Goal: Navigation & Orientation: Find specific page/section

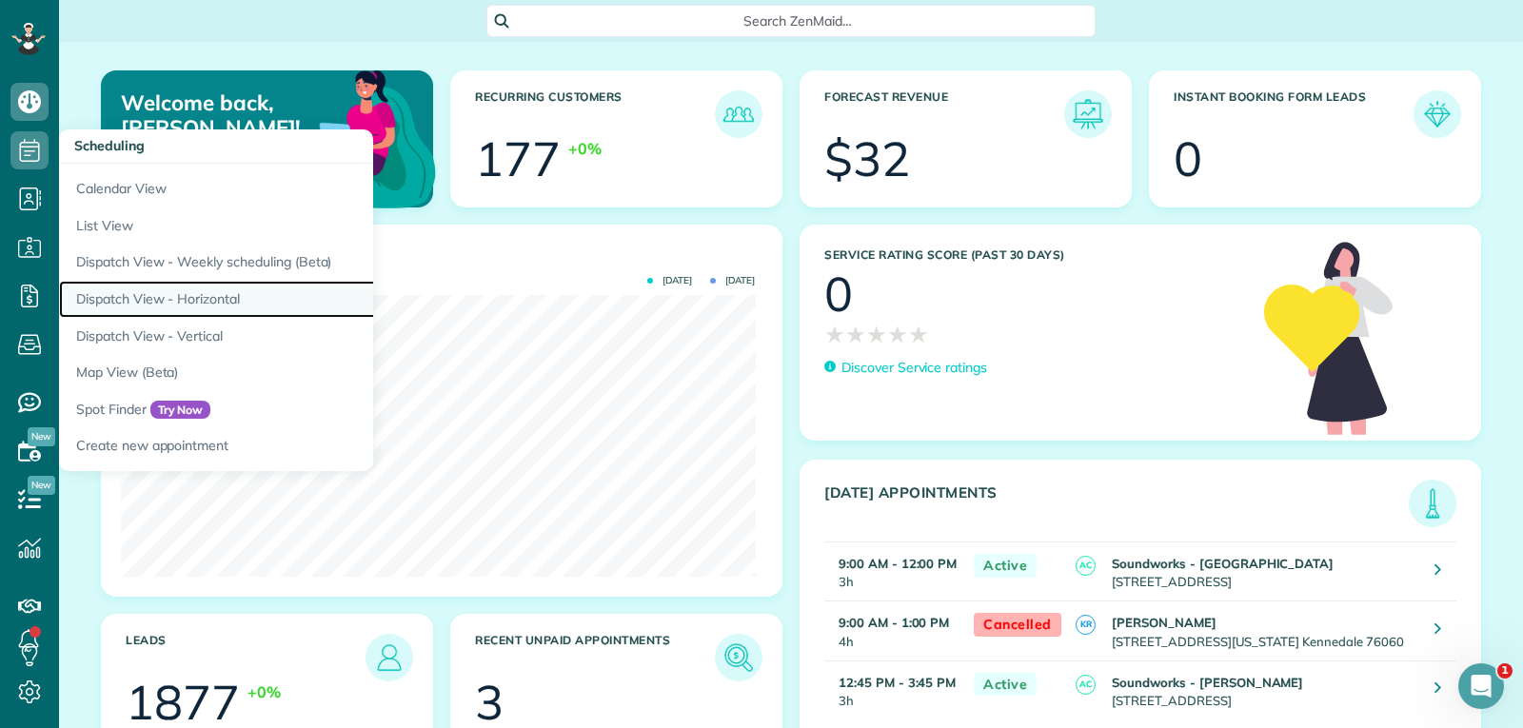
click at [198, 305] on link "Dispatch View - Horizontal" at bounding box center [297, 299] width 476 height 37
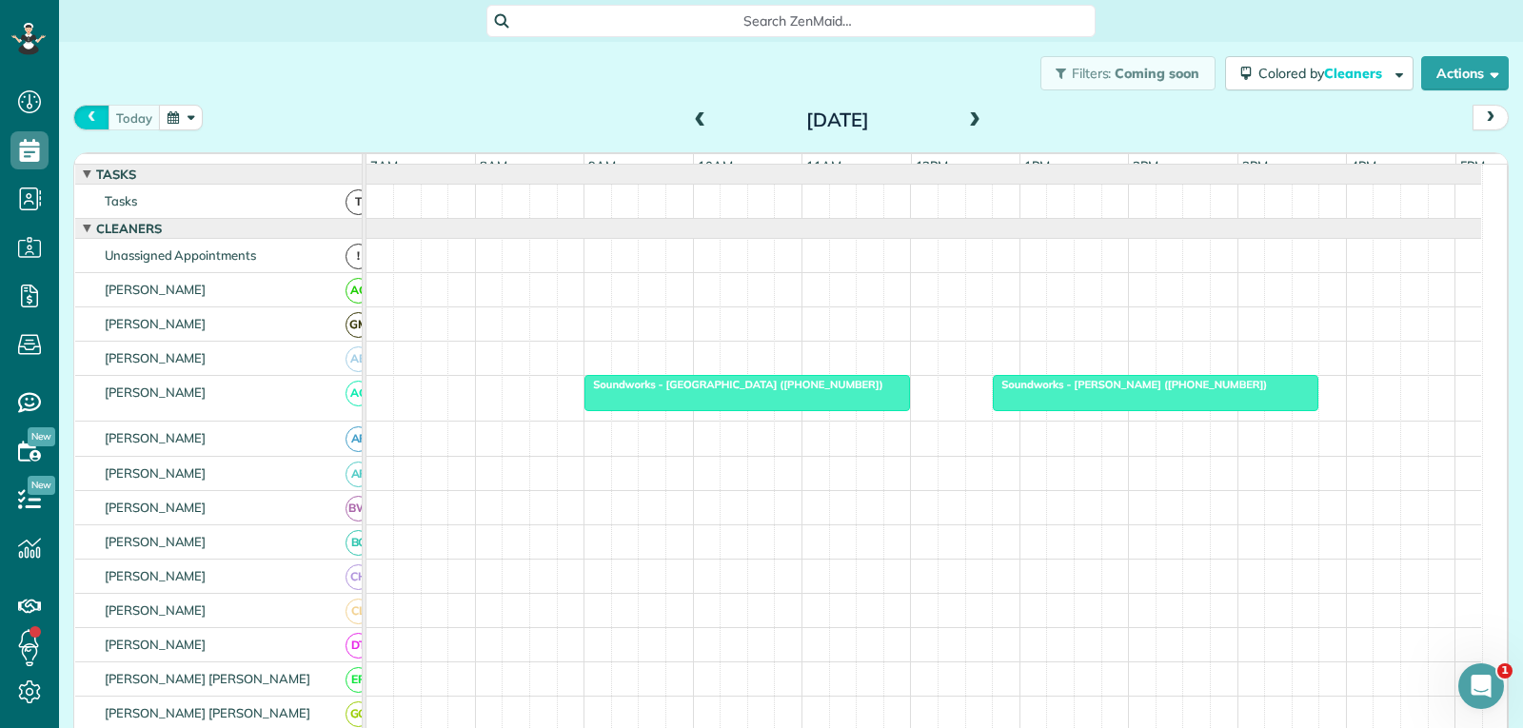
click at [93, 115] on span "prev" at bounding box center [91, 117] width 15 height 12
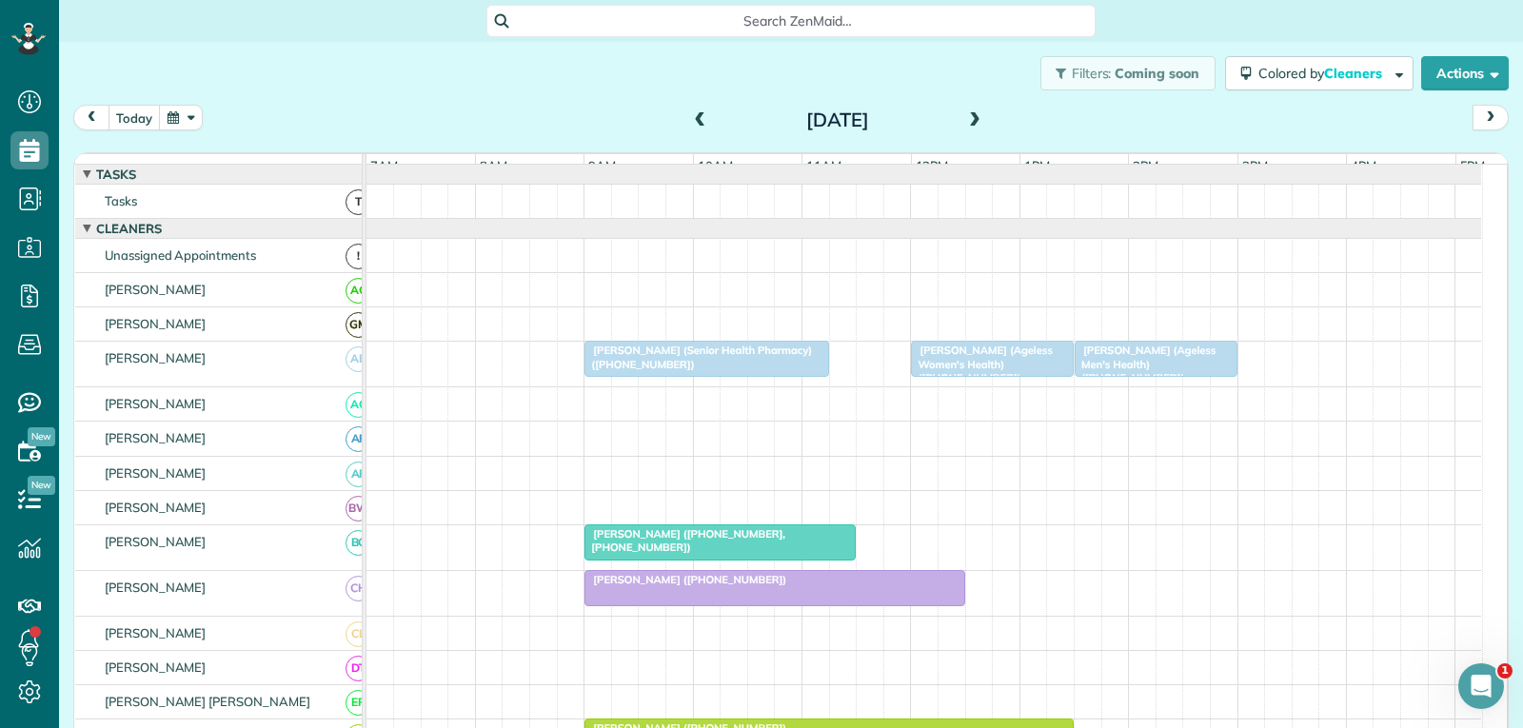
click at [736, 371] on div "[PERSON_NAME] (Senior Health Pharmacy) ([PHONE_NUMBER])" at bounding box center [706, 358] width 232 height 28
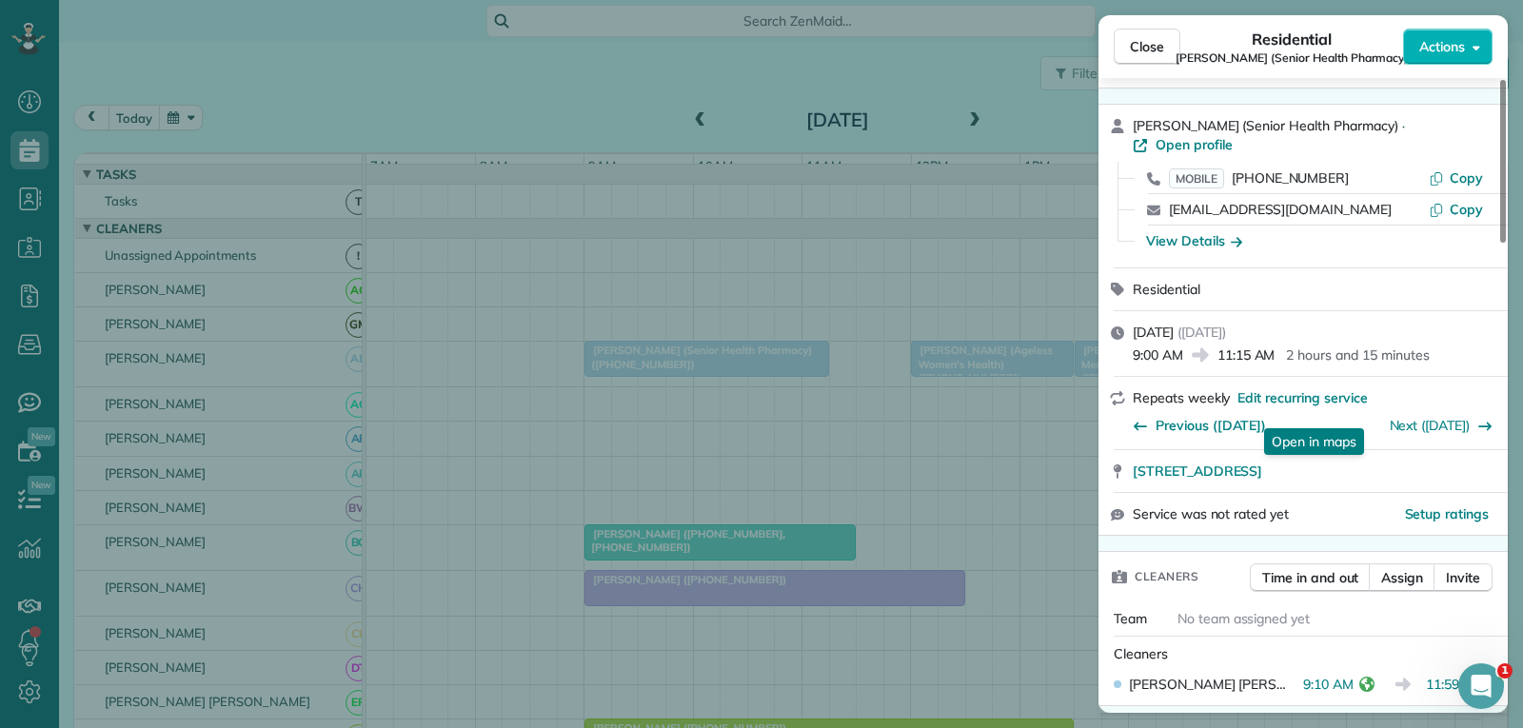
scroll to position [95, 0]
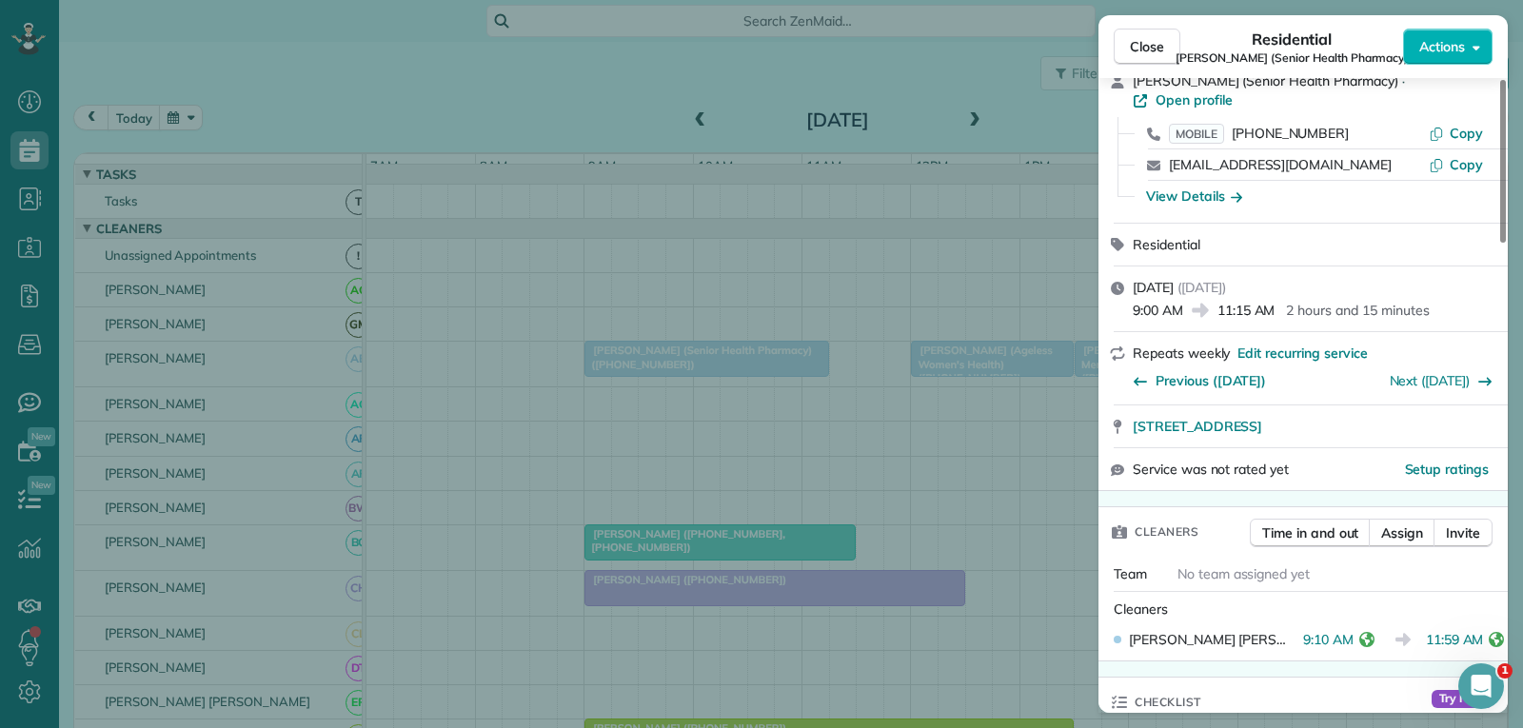
drag, startPoint x: 1154, startPoint y: 50, endPoint x: 1136, endPoint y: 108, distance: 59.6
click at [1155, 50] on span "Close" at bounding box center [1147, 46] width 34 height 19
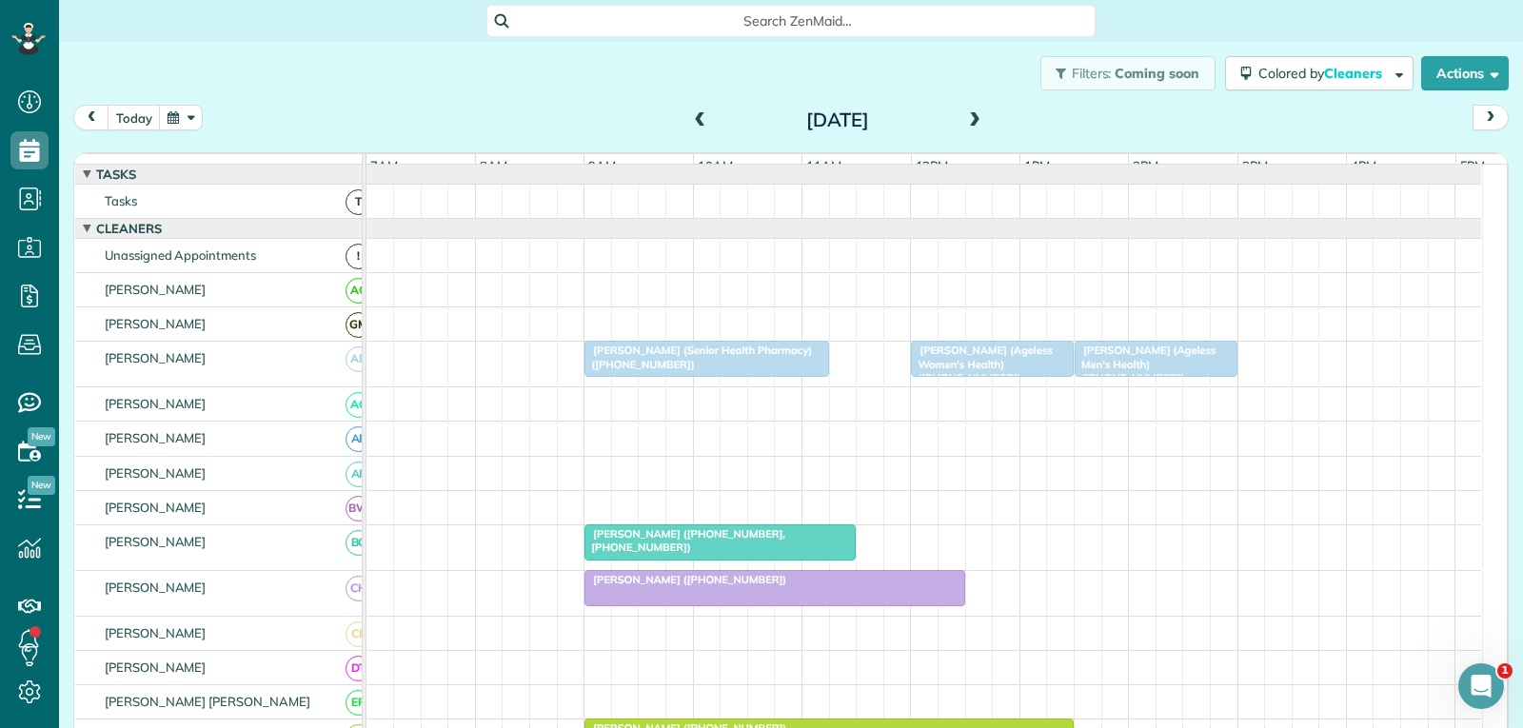
click at [994, 379] on span "[PERSON_NAME] (Ageless Women's Health) ([PHONE_NUMBER])" at bounding box center [981, 364] width 142 height 41
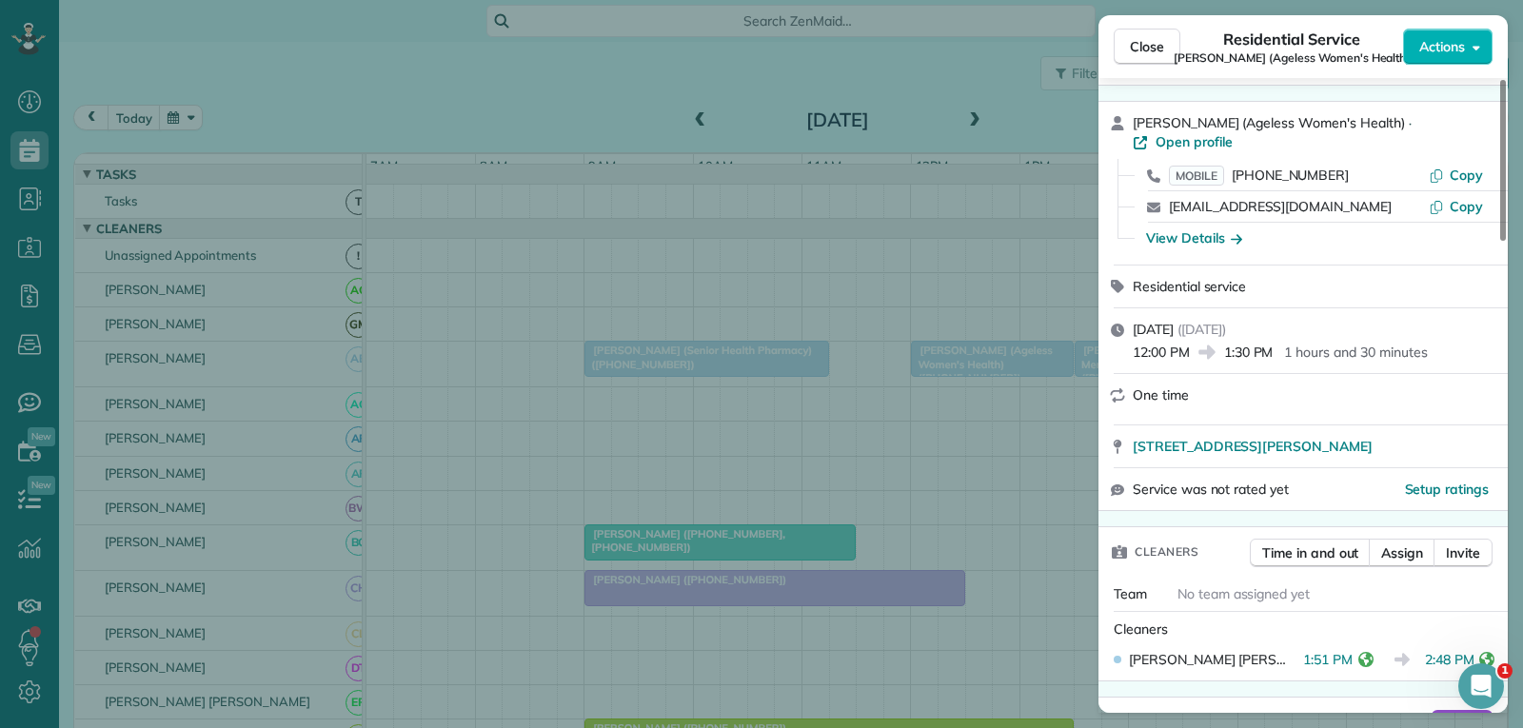
scroll to position [95, 0]
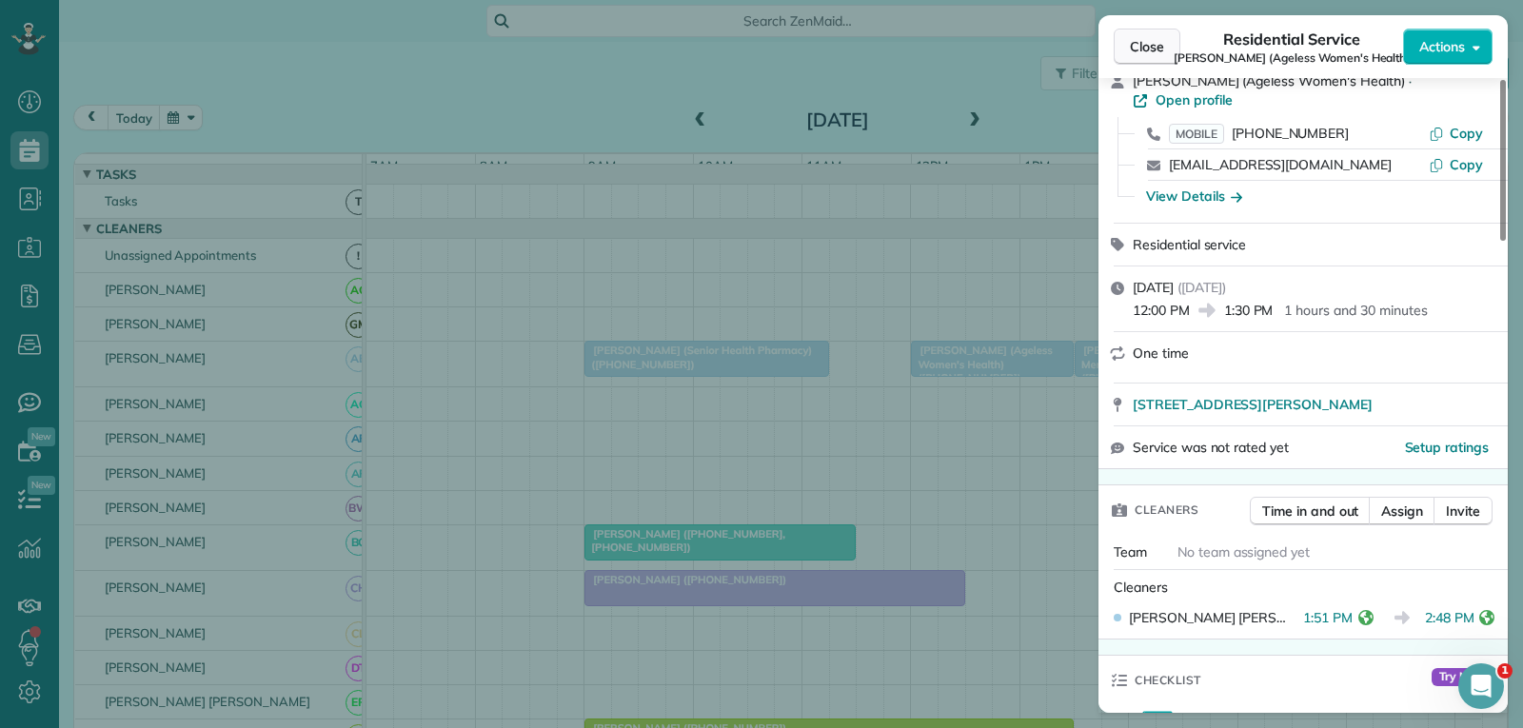
click at [1140, 46] on span "Close" at bounding box center [1147, 46] width 34 height 19
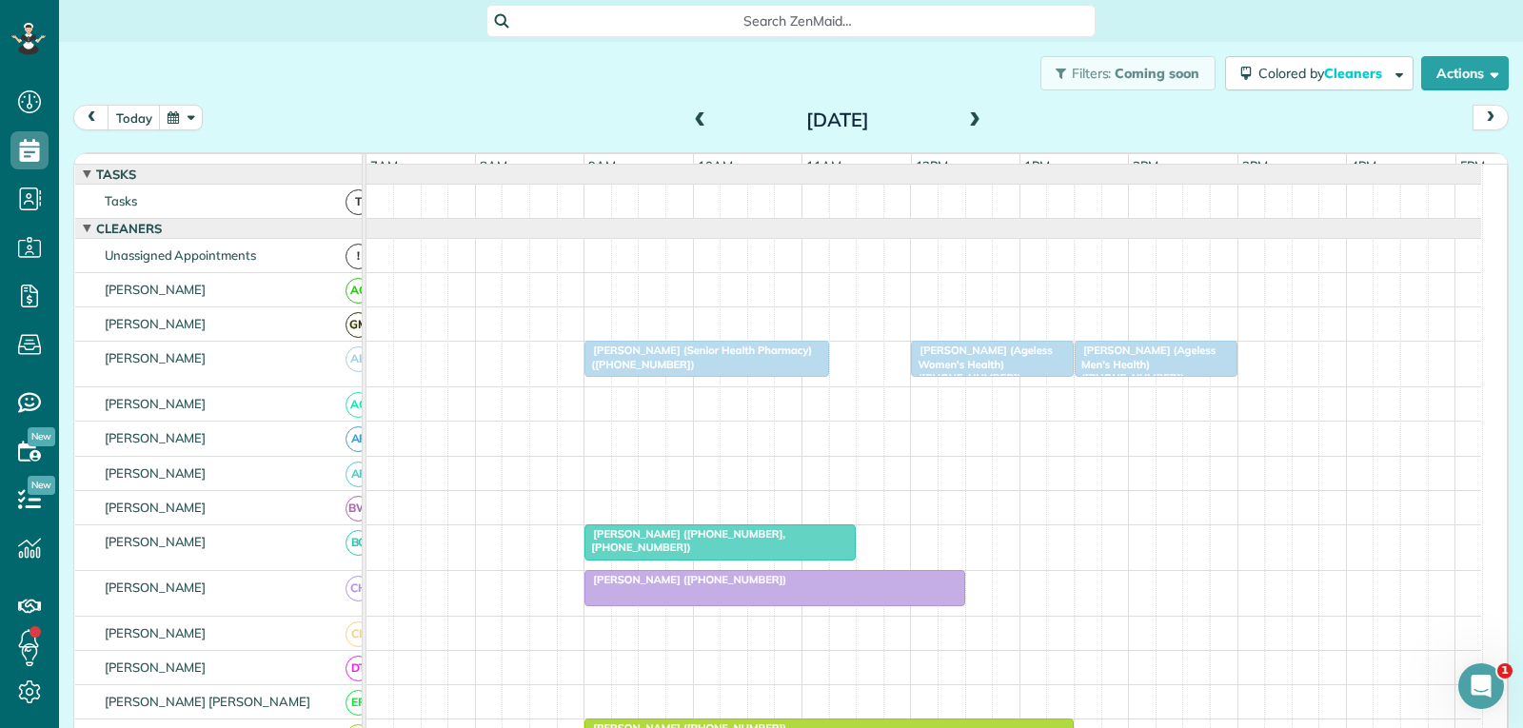
click at [1085, 379] on span "[PERSON_NAME] (Ageless Men's Health) ([PHONE_NUMBER])" at bounding box center [1145, 364] width 142 height 41
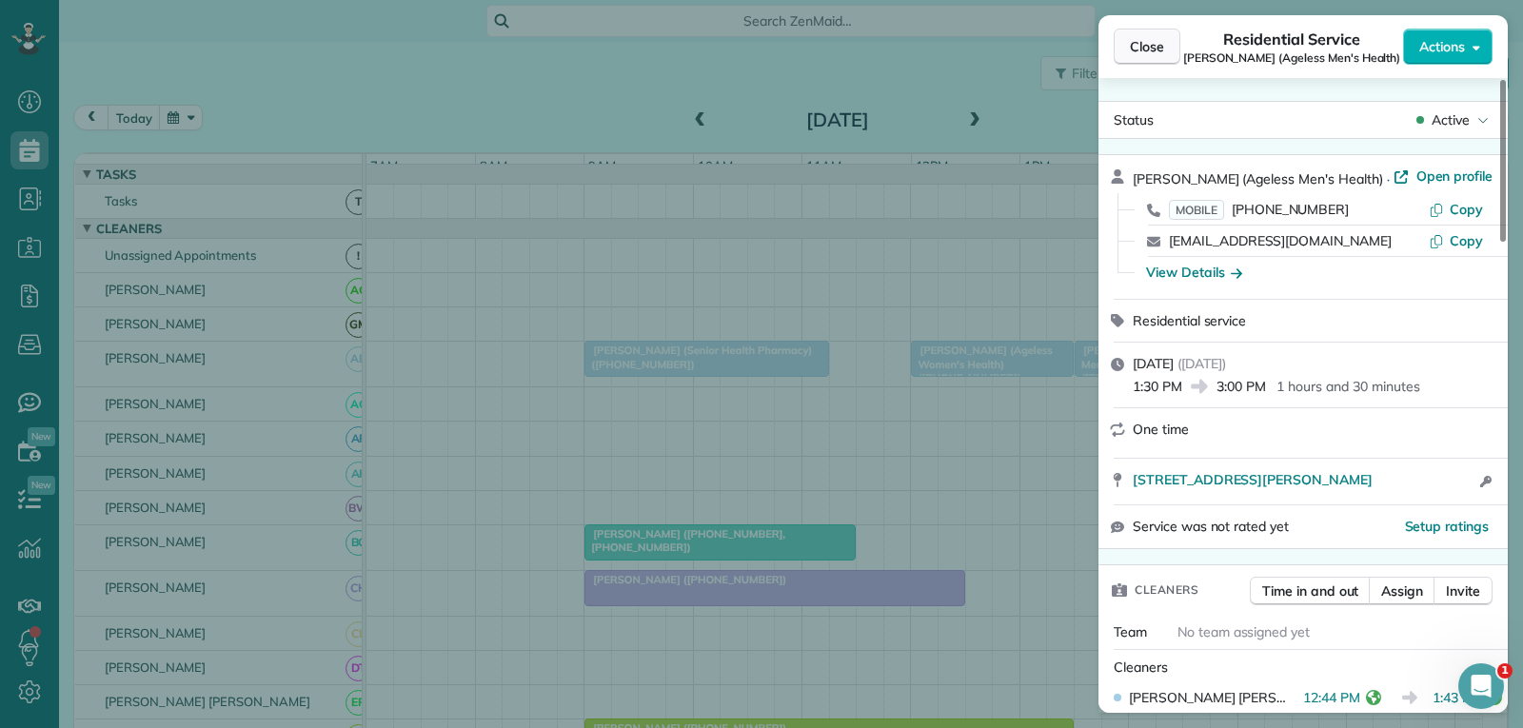
click at [1153, 46] on span "Close" at bounding box center [1147, 46] width 34 height 19
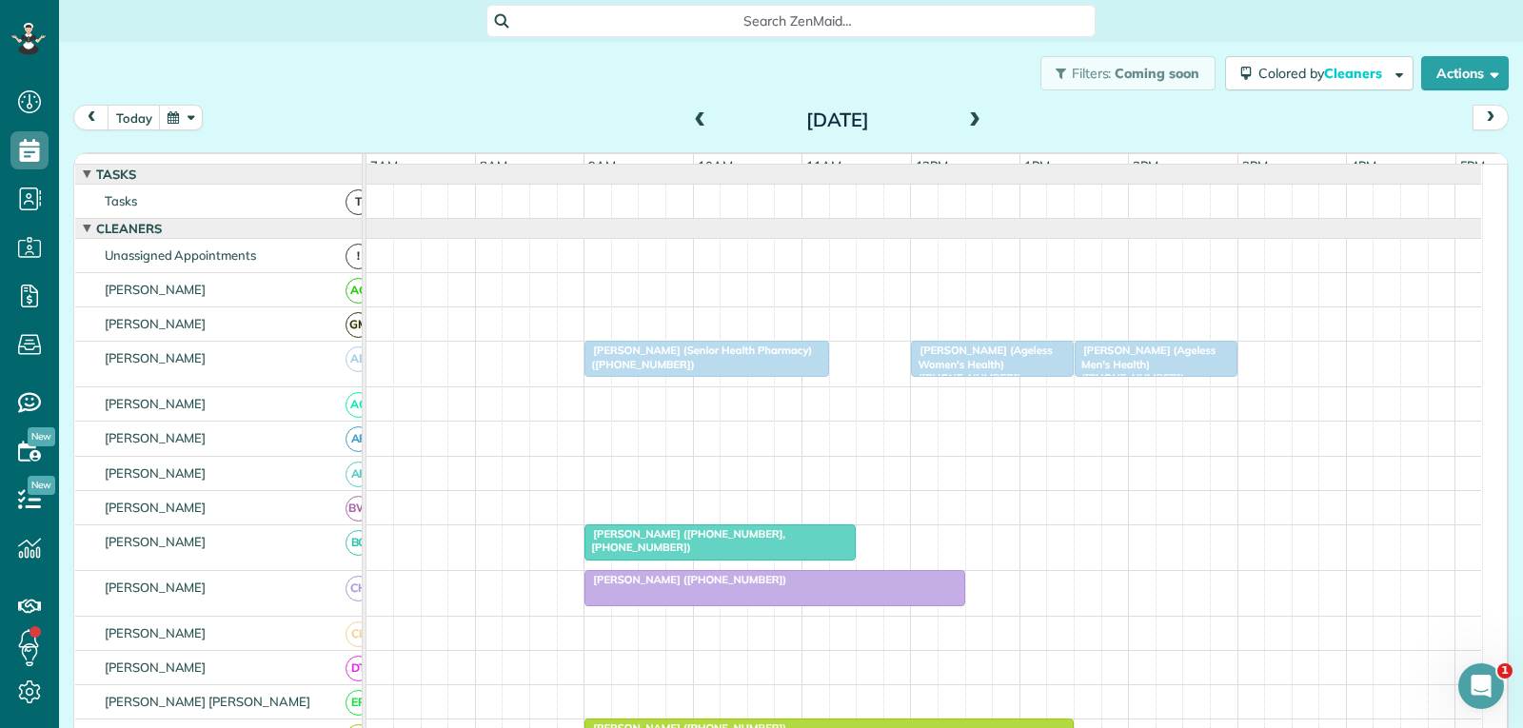
click at [1160, 374] on div "[PERSON_NAME] (Ageless Men's Health) ([PHONE_NUMBER])" at bounding box center [1155, 364] width 151 height 41
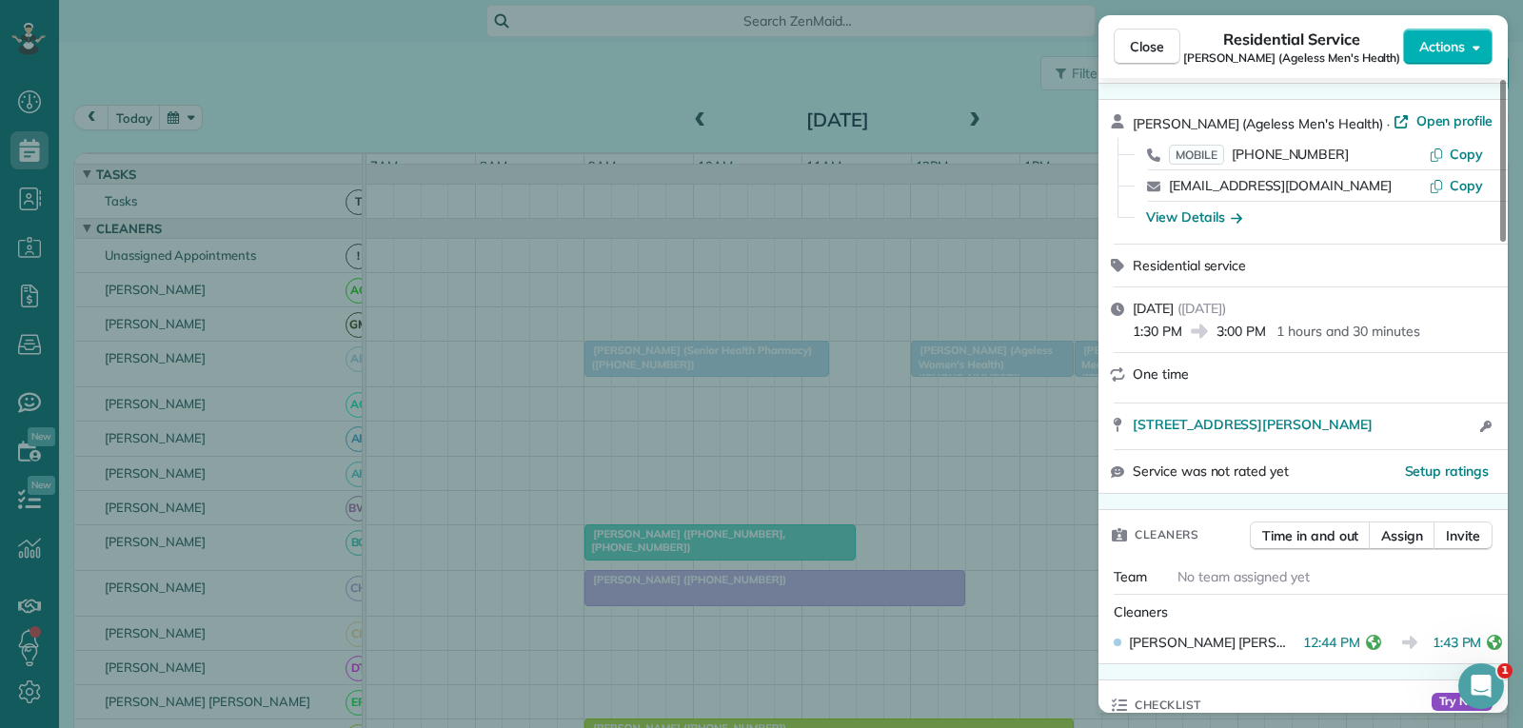
scroll to position [95, 0]
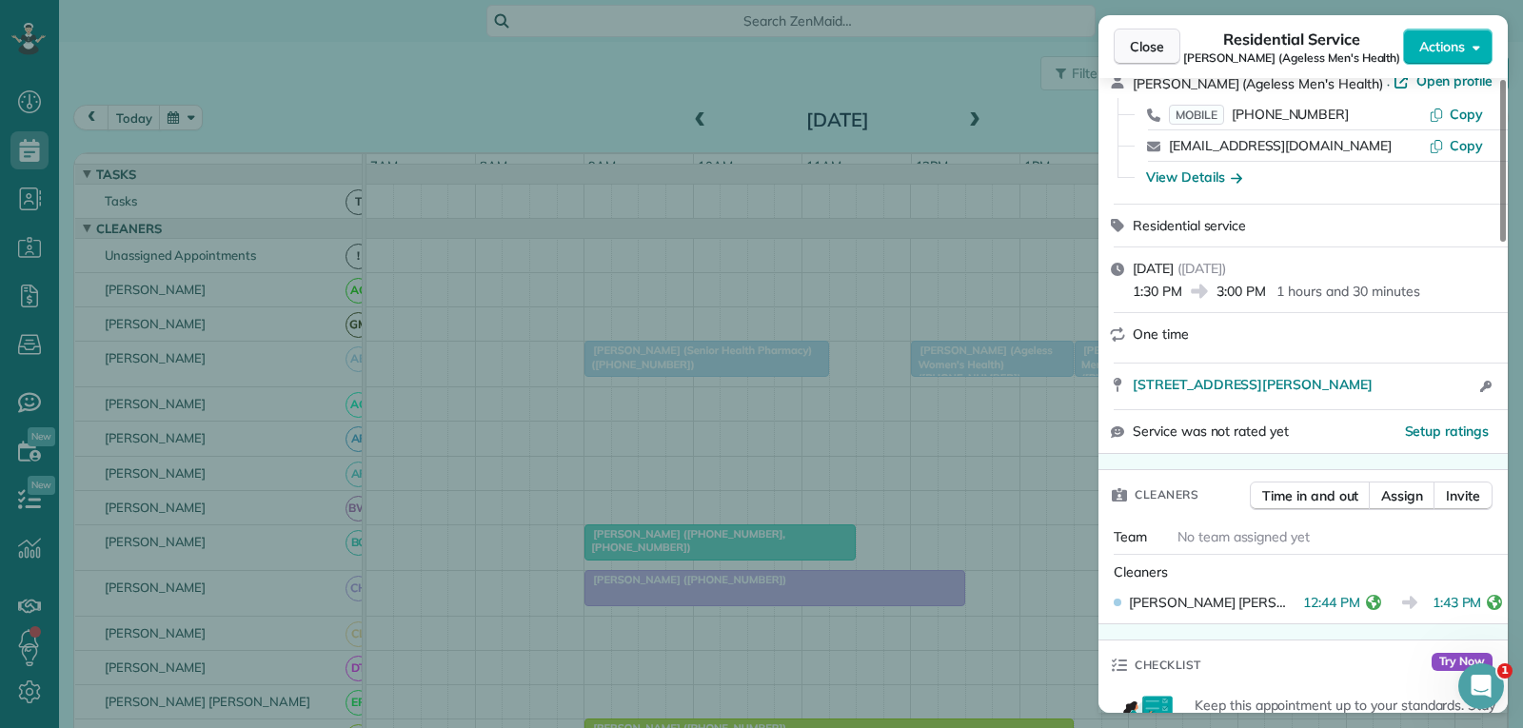
drag, startPoint x: 1138, startPoint y: 52, endPoint x: 1151, endPoint y: 214, distance: 162.3
click at [1140, 52] on span "Close" at bounding box center [1147, 46] width 34 height 19
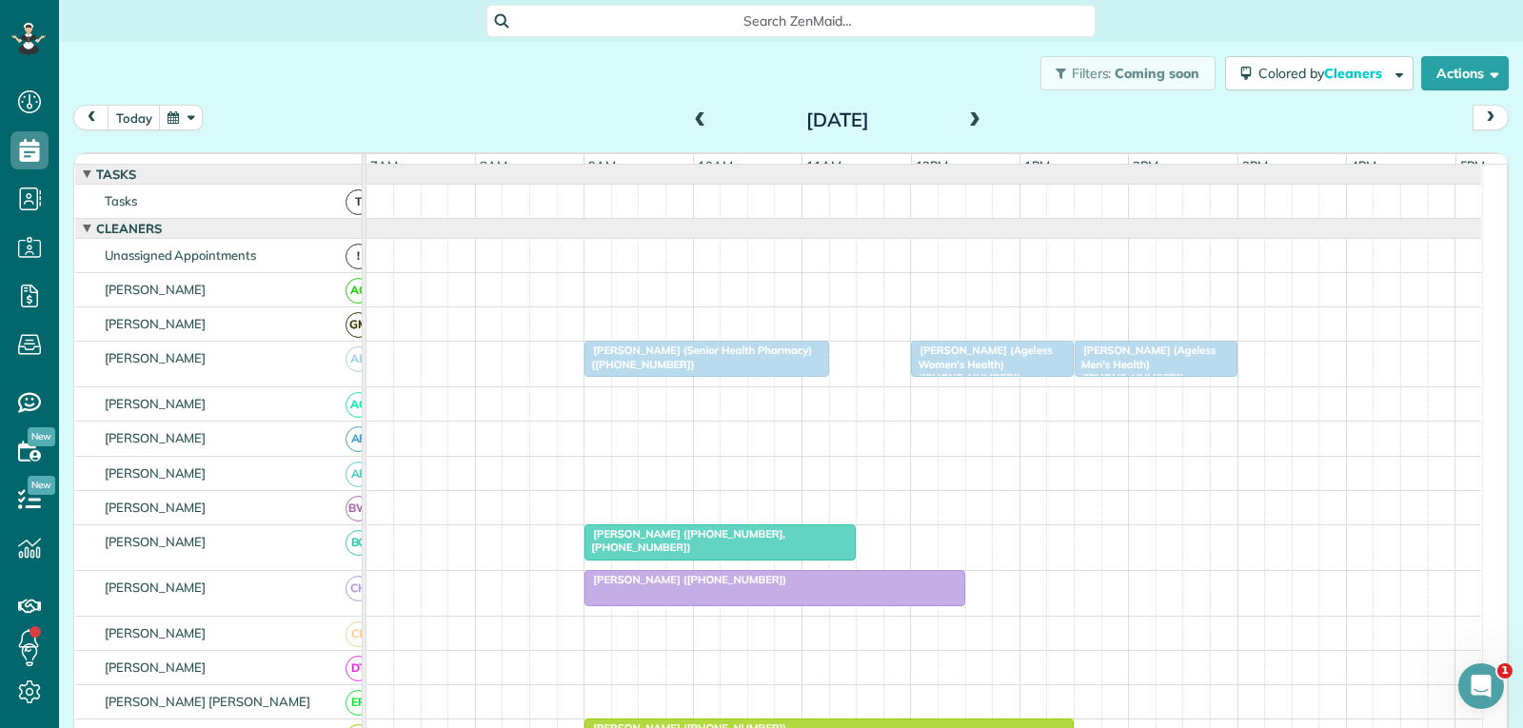
click at [995, 373] on span "[PERSON_NAME] (Ageless Women's Health) ([PHONE_NUMBER])" at bounding box center [981, 364] width 142 height 41
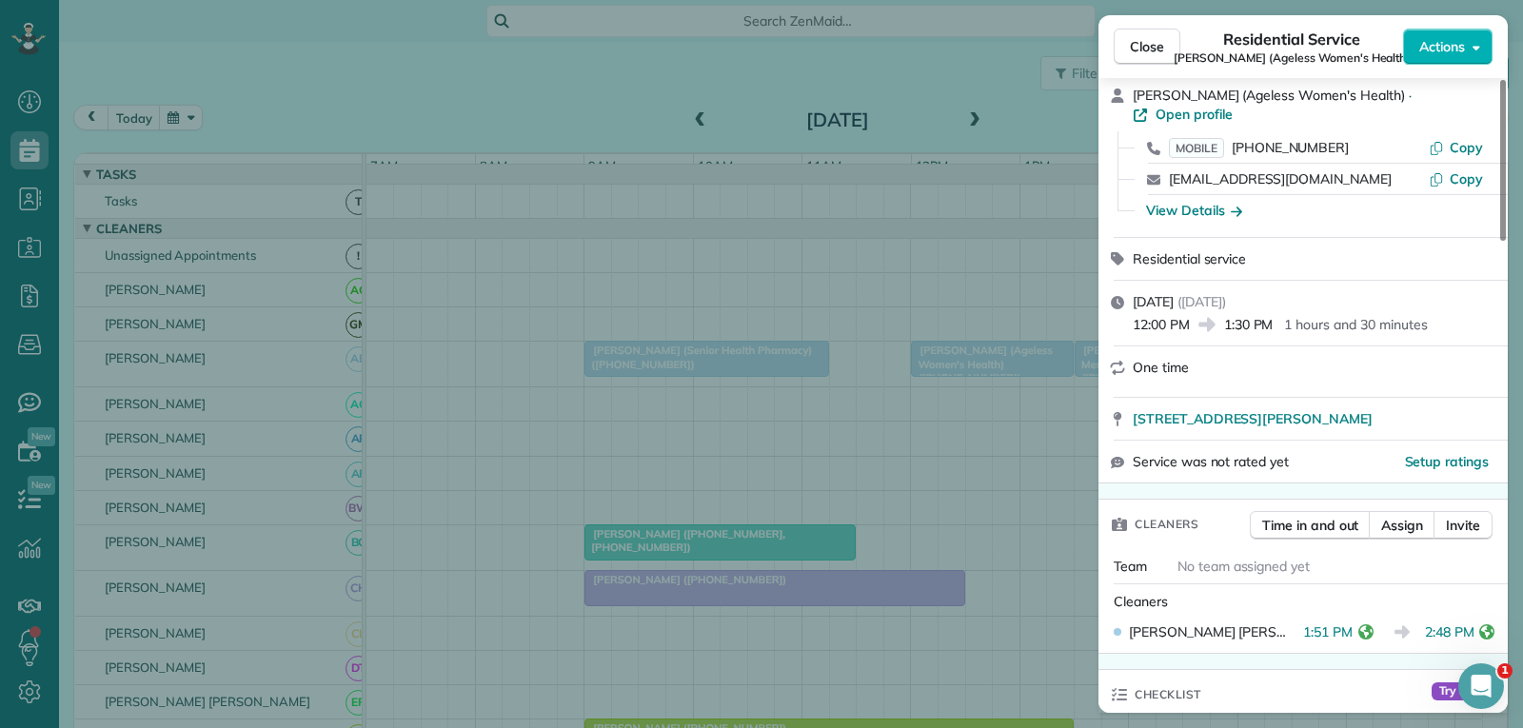
scroll to position [190, 0]
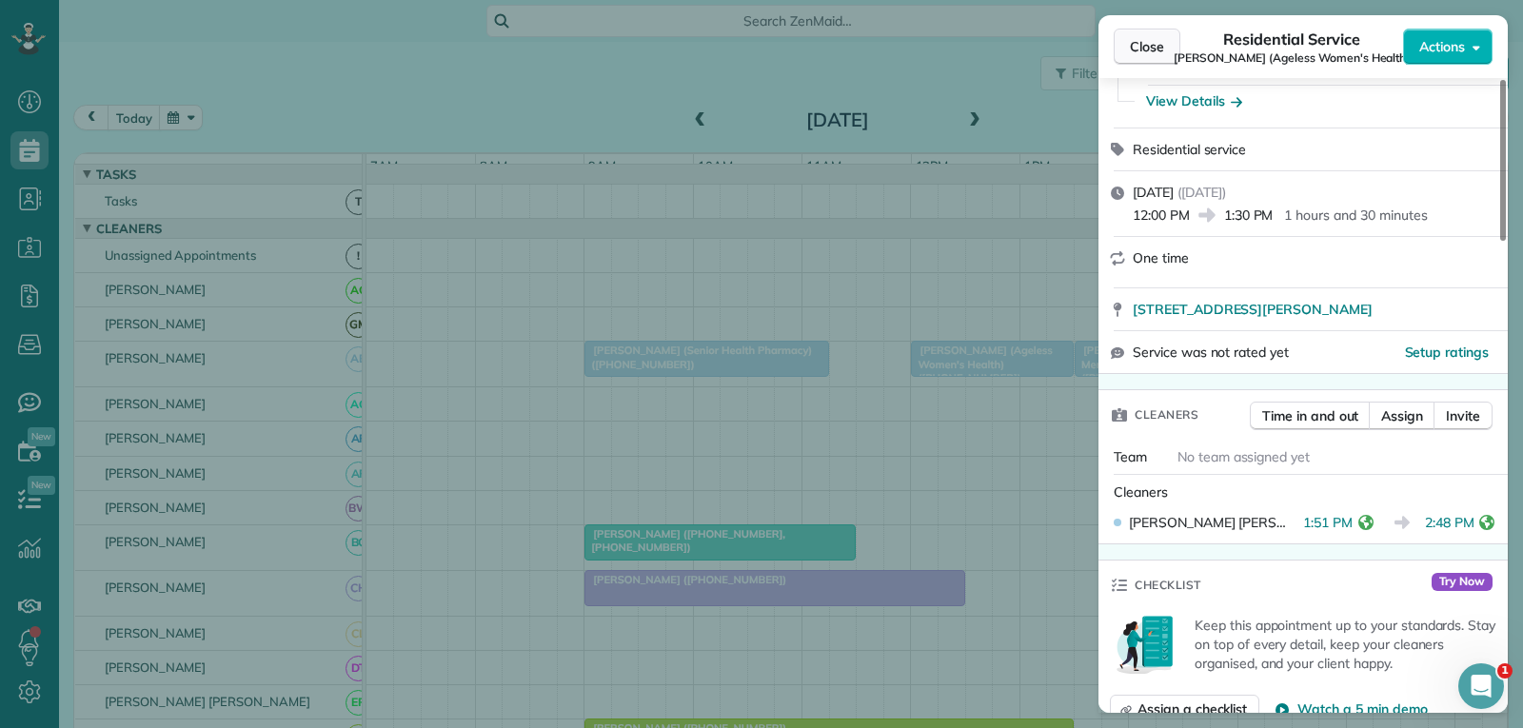
drag, startPoint x: 1164, startPoint y: 42, endPoint x: 1137, endPoint y: 58, distance: 31.2
click at [1165, 42] on button "Close" at bounding box center [1147, 47] width 67 height 36
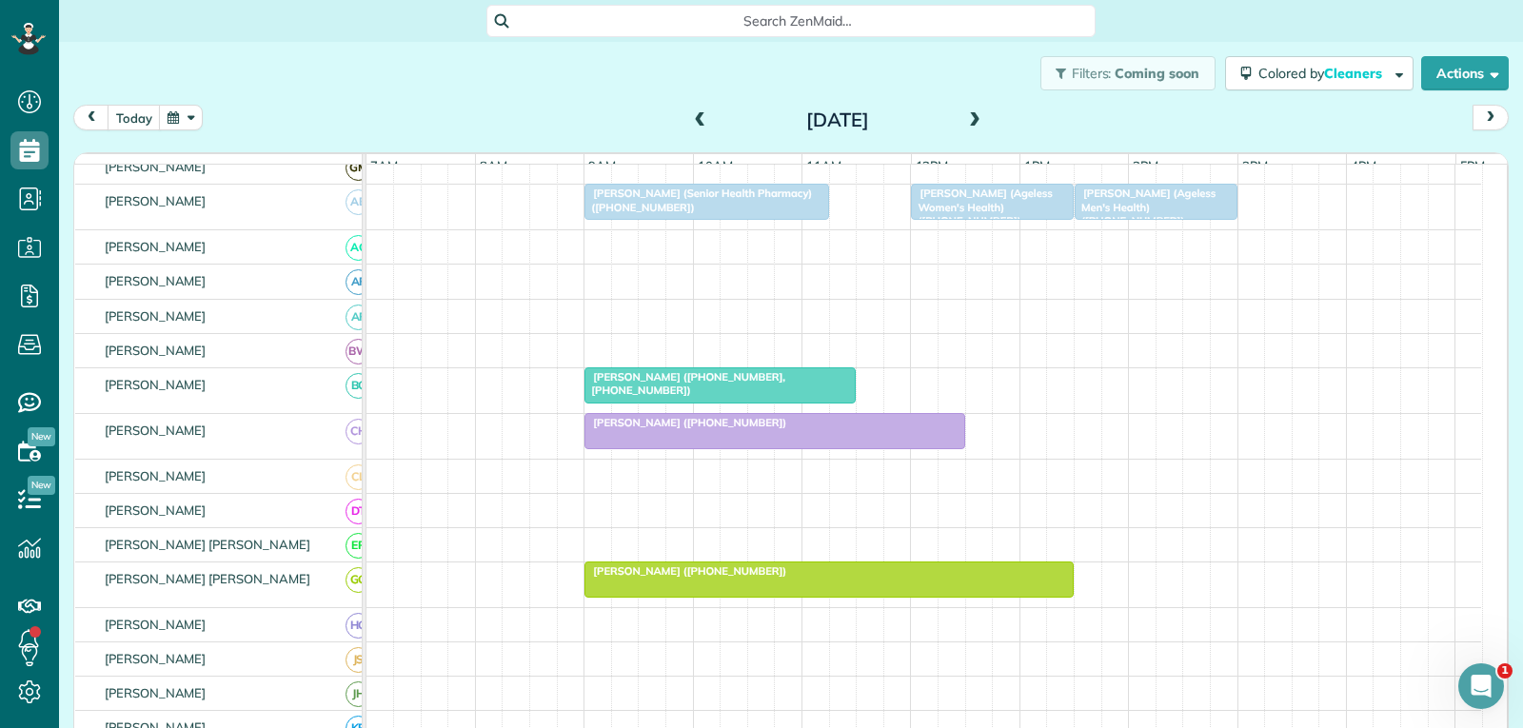
scroll to position [190, 0]
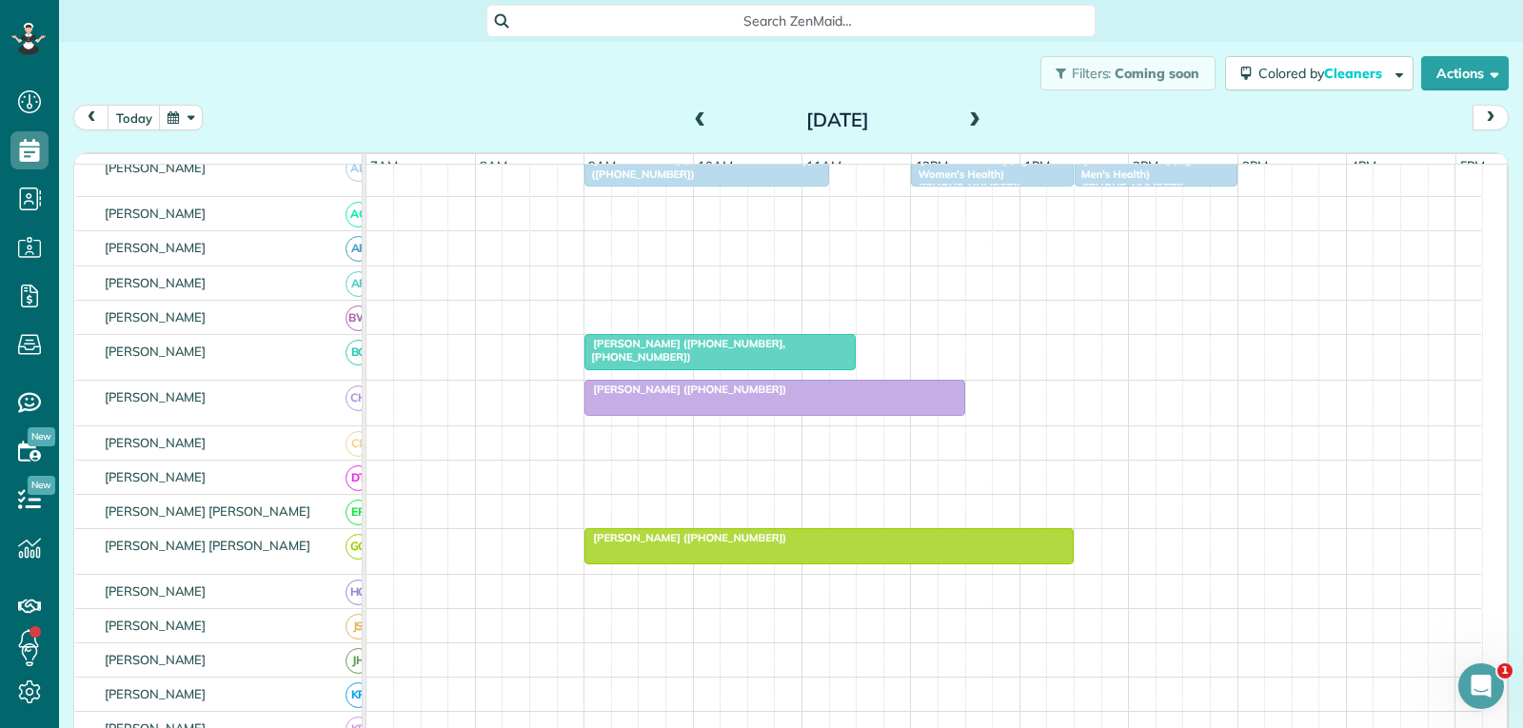
click at [827, 362] on div "[PERSON_NAME] ([PHONE_NUMBER], [PHONE_NUMBER])" at bounding box center [720, 351] width 260 height 28
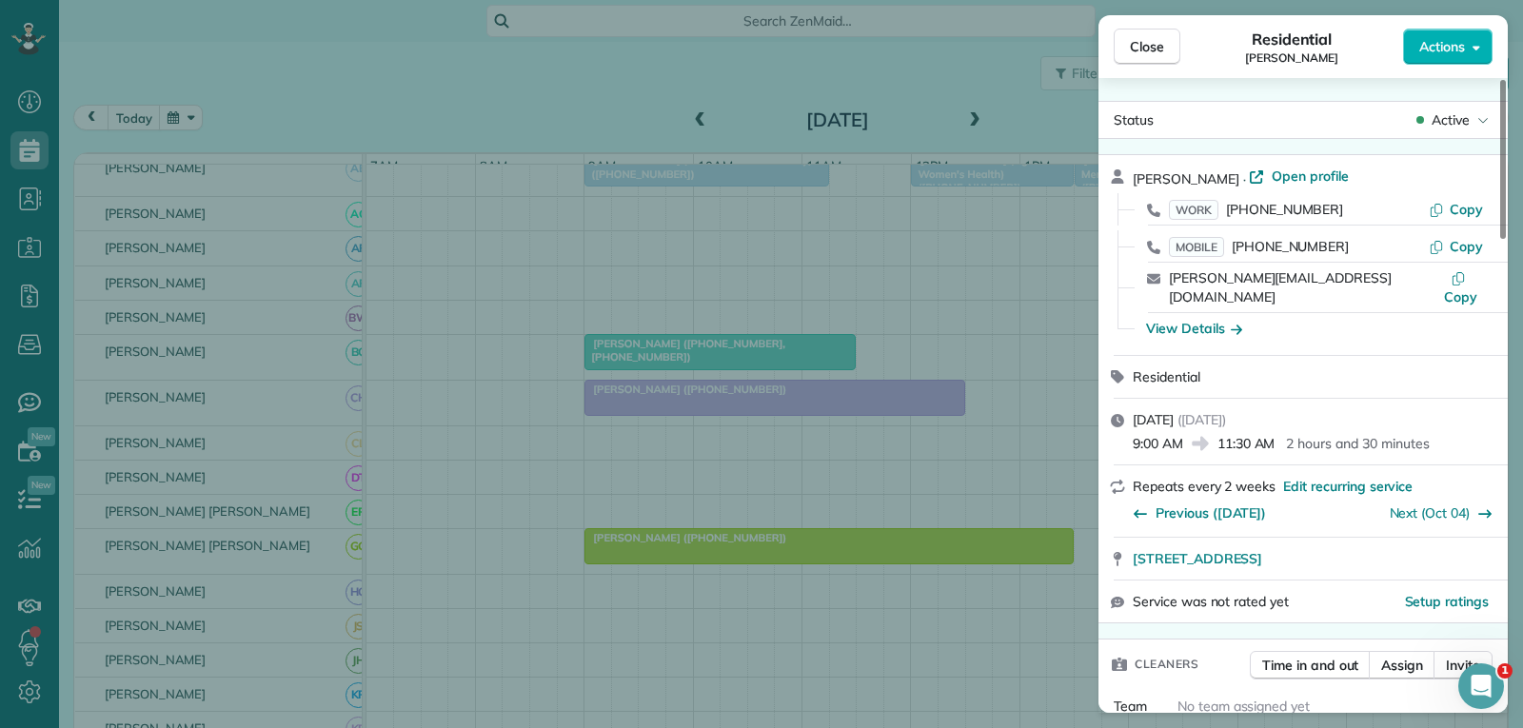
scroll to position [381, 0]
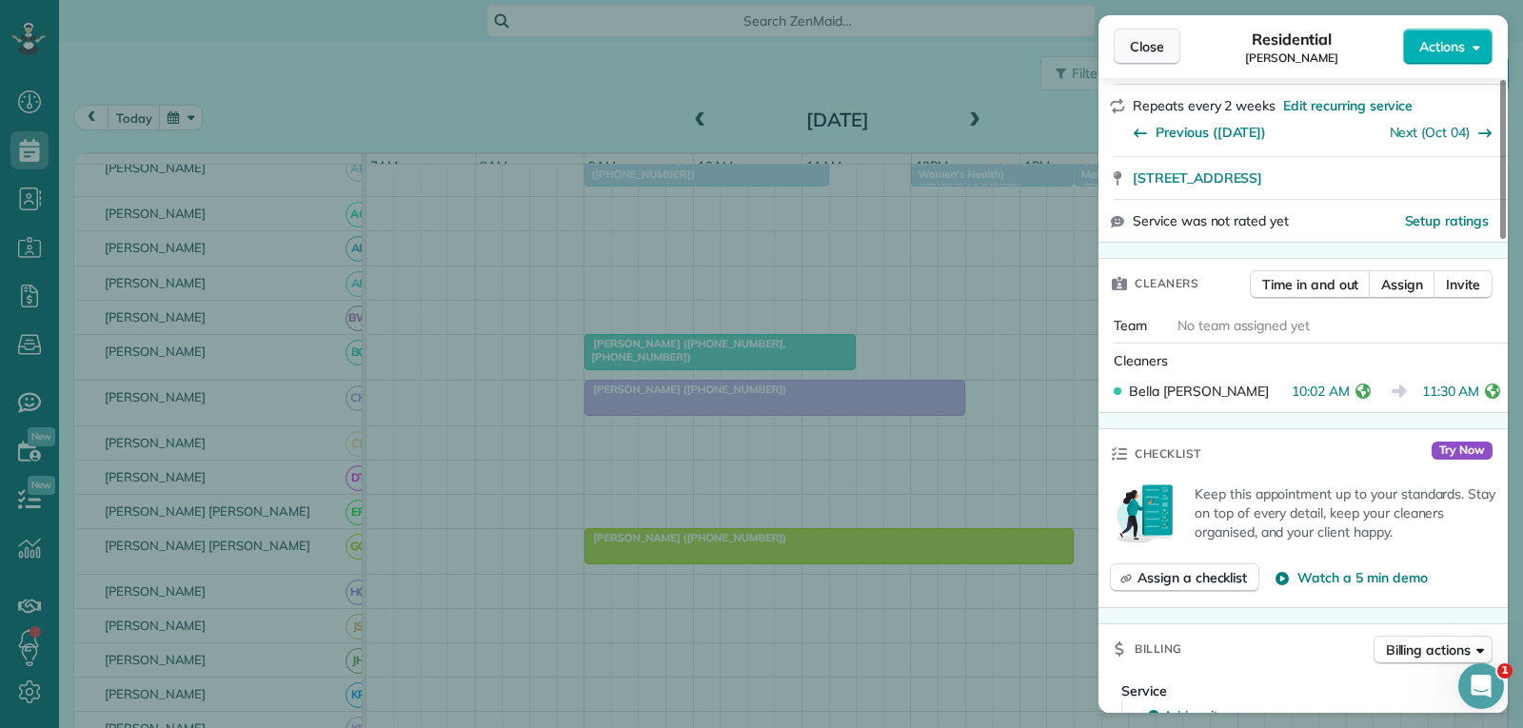
click at [1174, 51] on button "Close" at bounding box center [1147, 47] width 67 height 36
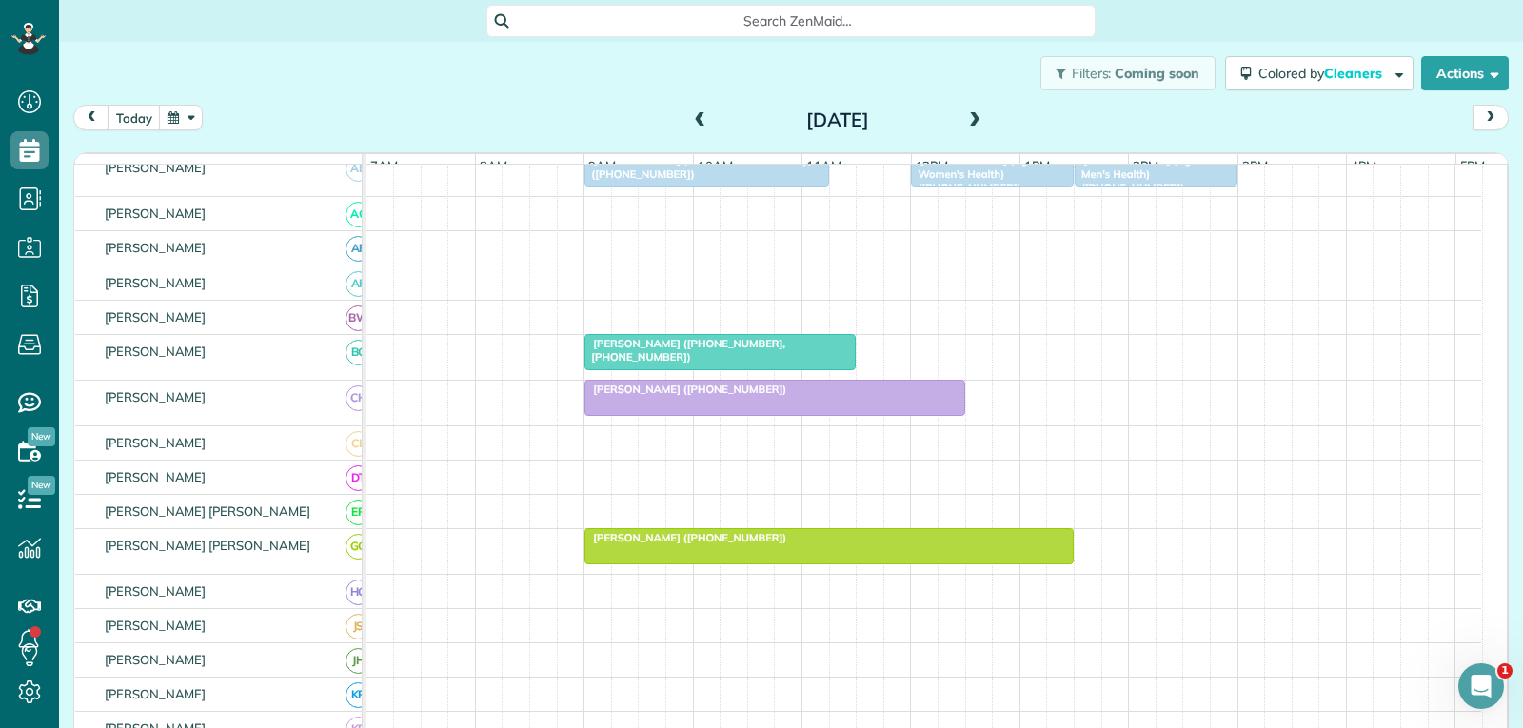
click at [796, 396] on div "[PERSON_NAME] ([PHONE_NUMBER])" at bounding box center [774, 389] width 368 height 13
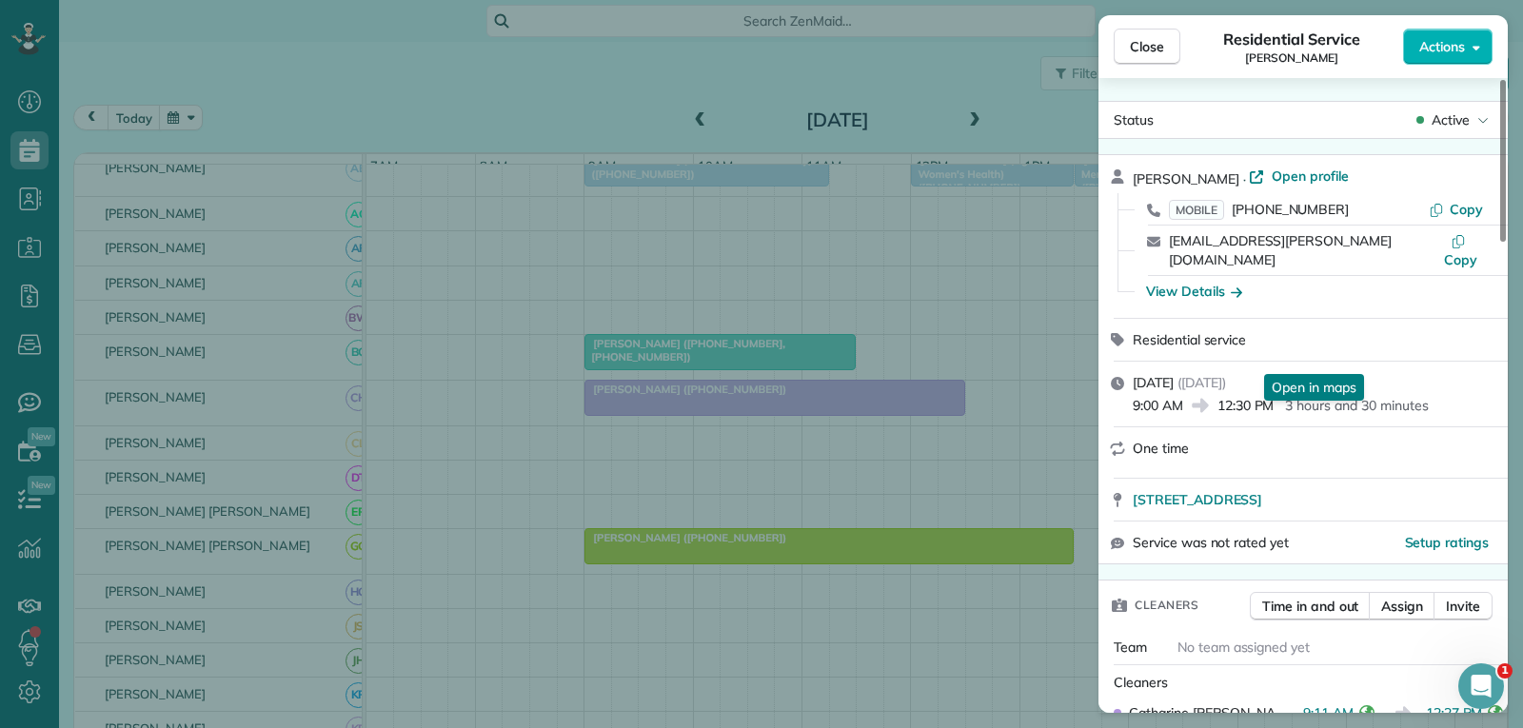
scroll to position [190, 0]
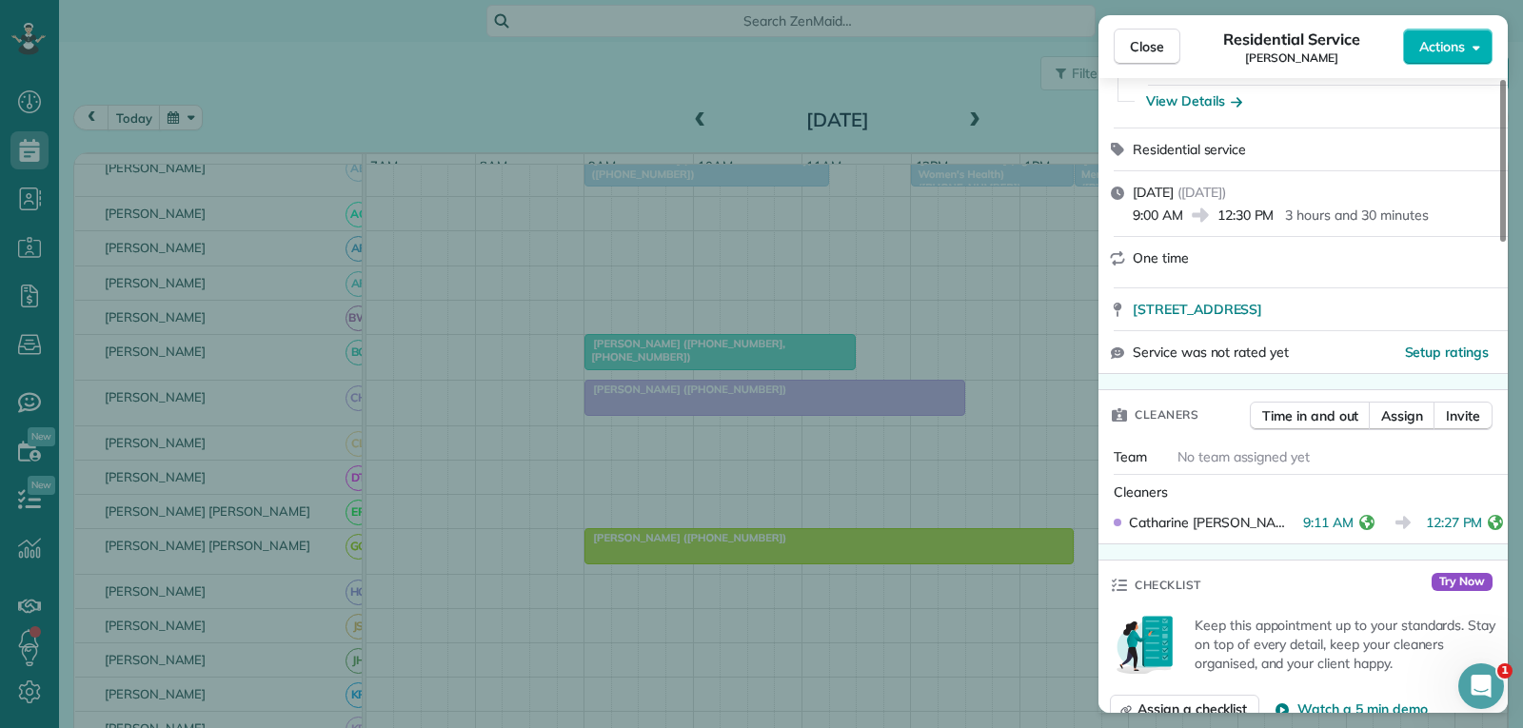
drag, startPoint x: 1159, startPoint y: 51, endPoint x: 1085, endPoint y: 146, distance: 120.0
click at [1159, 51] on span "Close" at bounding box center [1147, 46] width 34 height 19
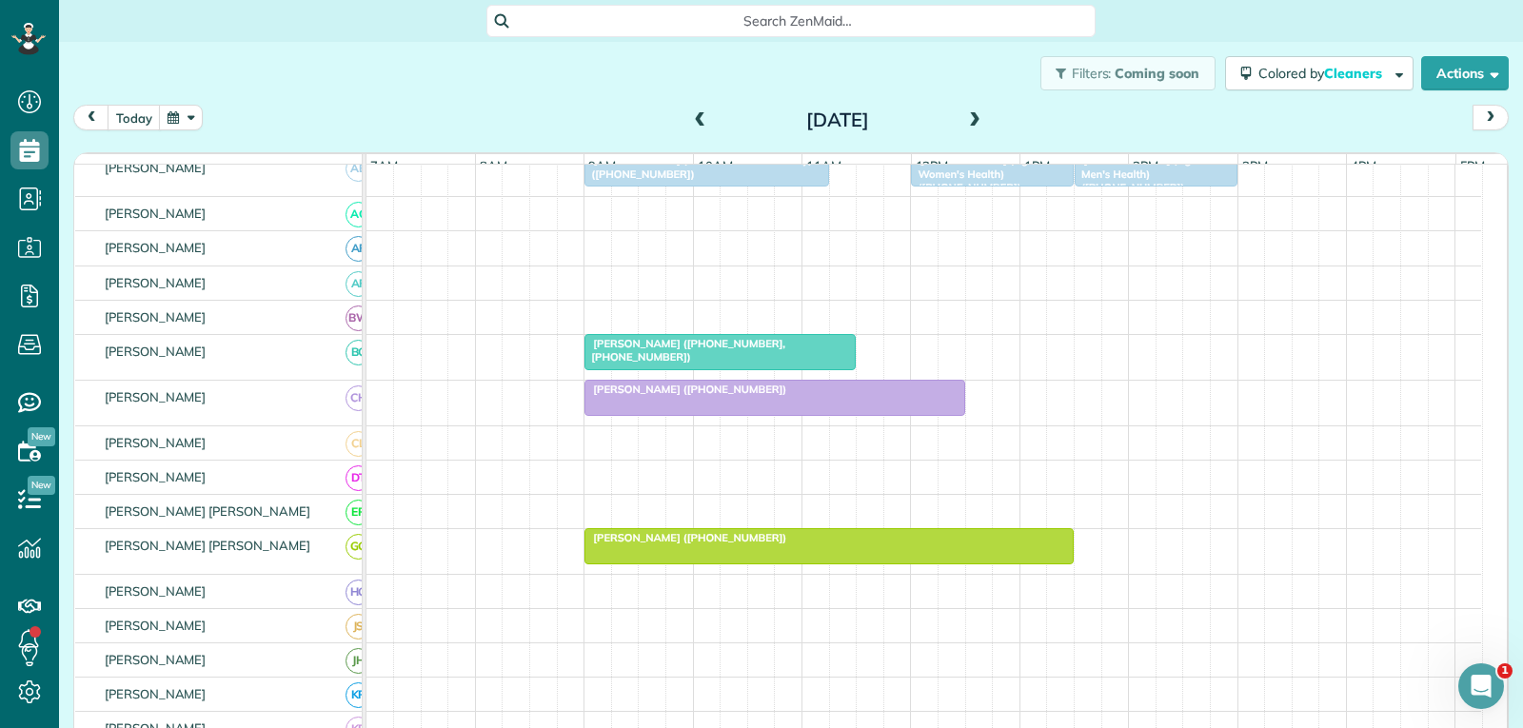
scroll to position [286, 0]
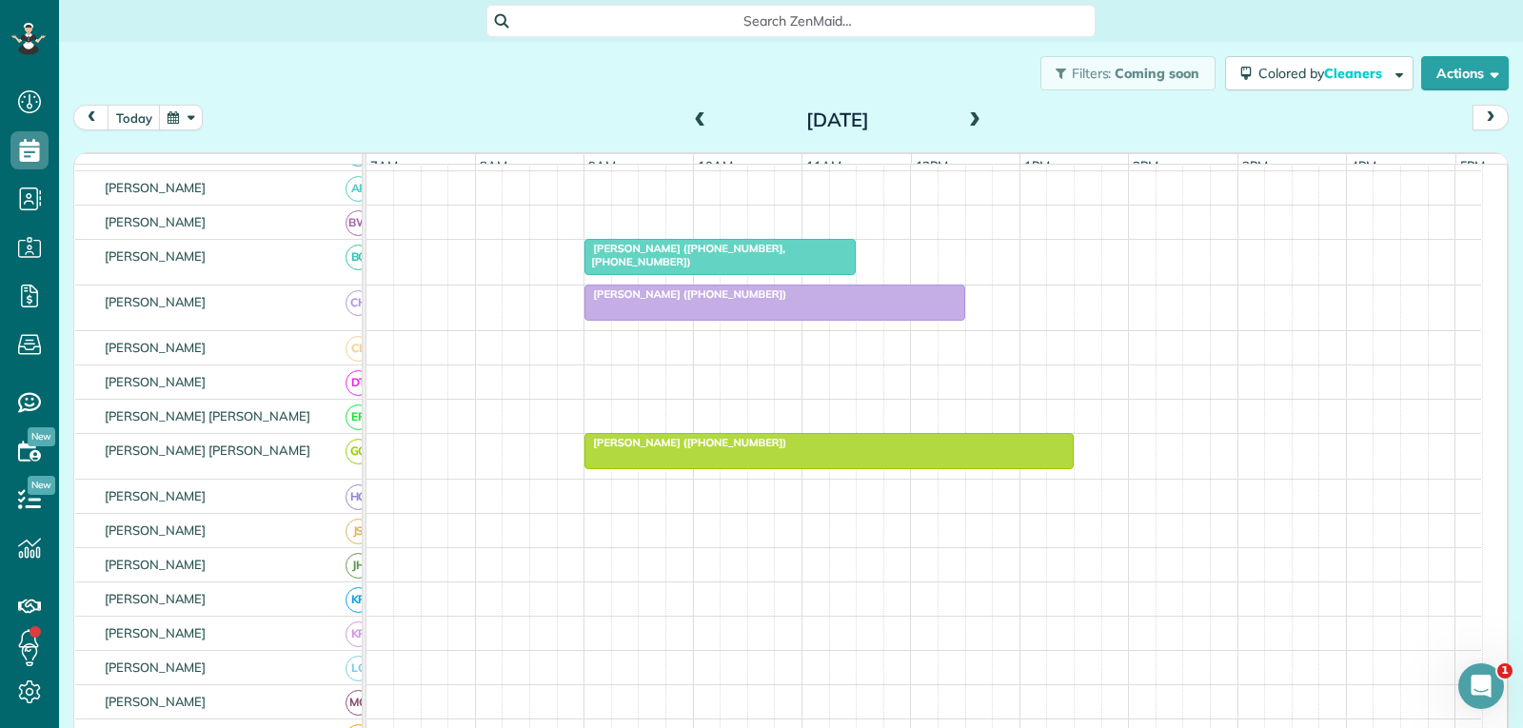
click at [914, 468] on div at bounding box center [828, 451] width 487 height 34
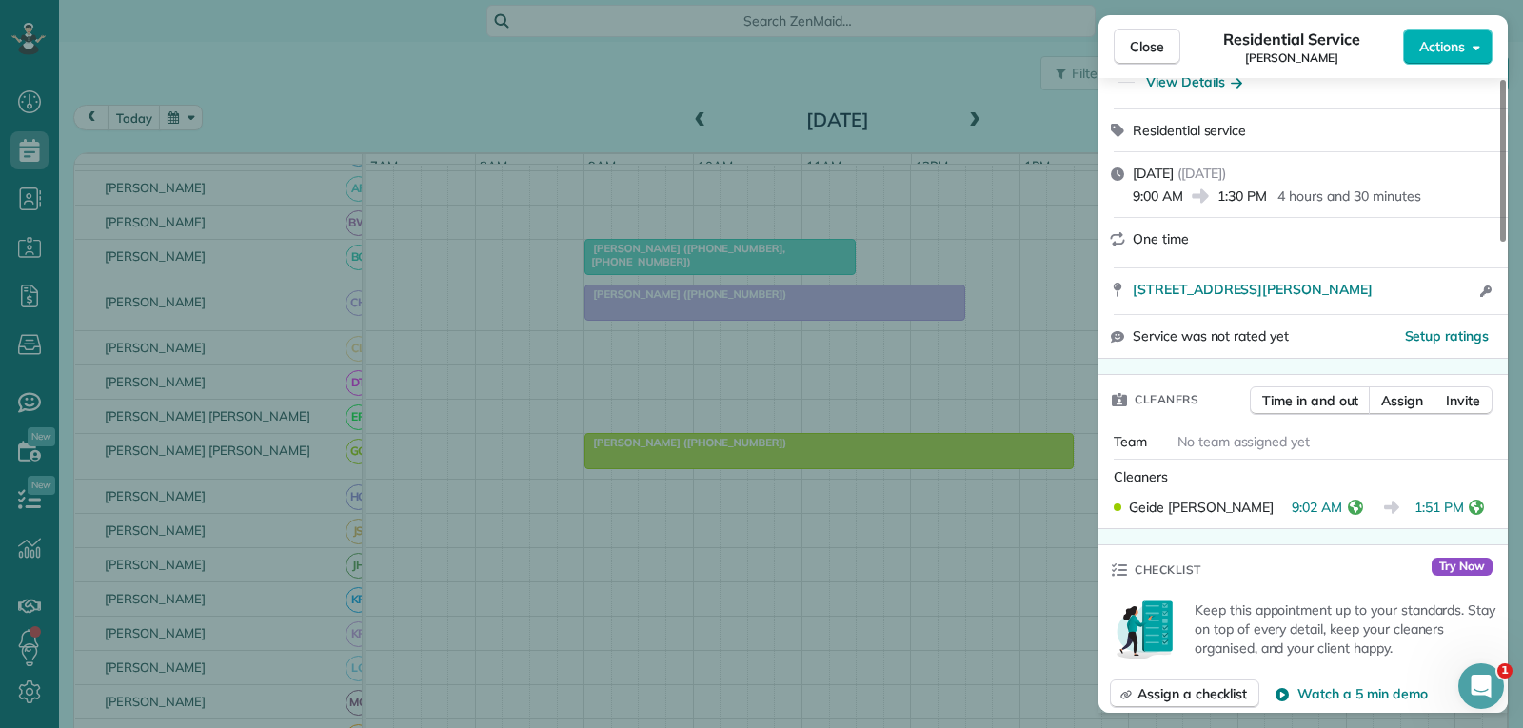
scroll to position [381, 0]
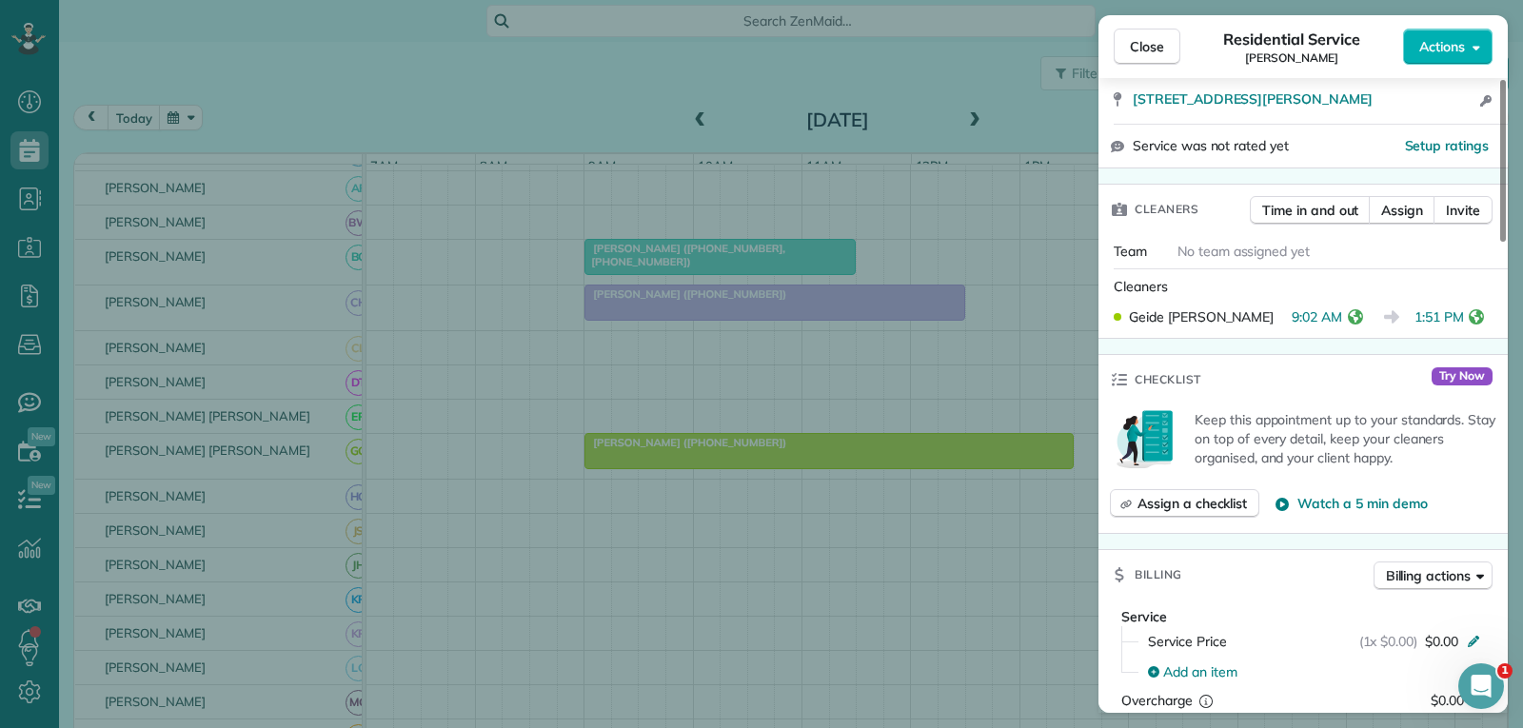
click at [1150, 49] on span "Close" at bounding box center [1147, 46] width 34 height 19
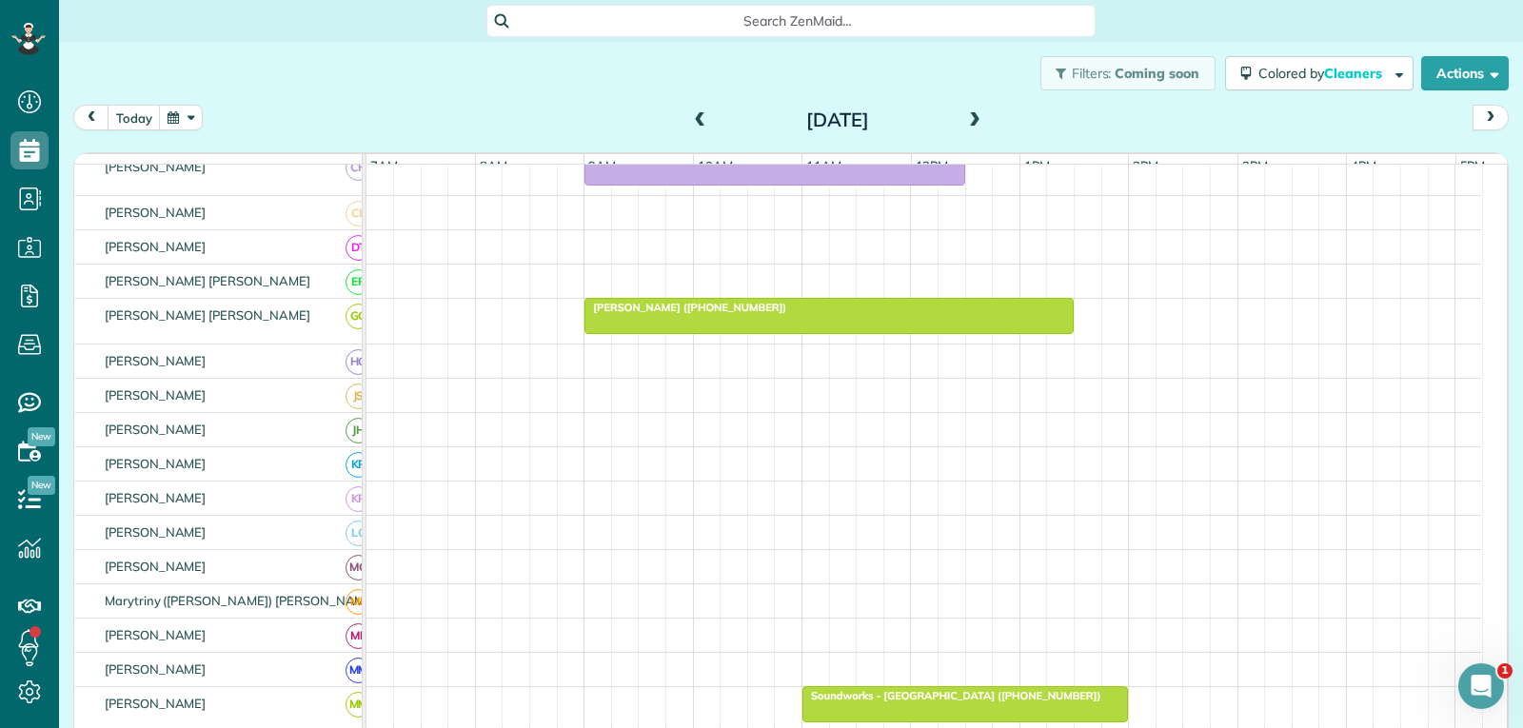
scroll to position [381, 0]
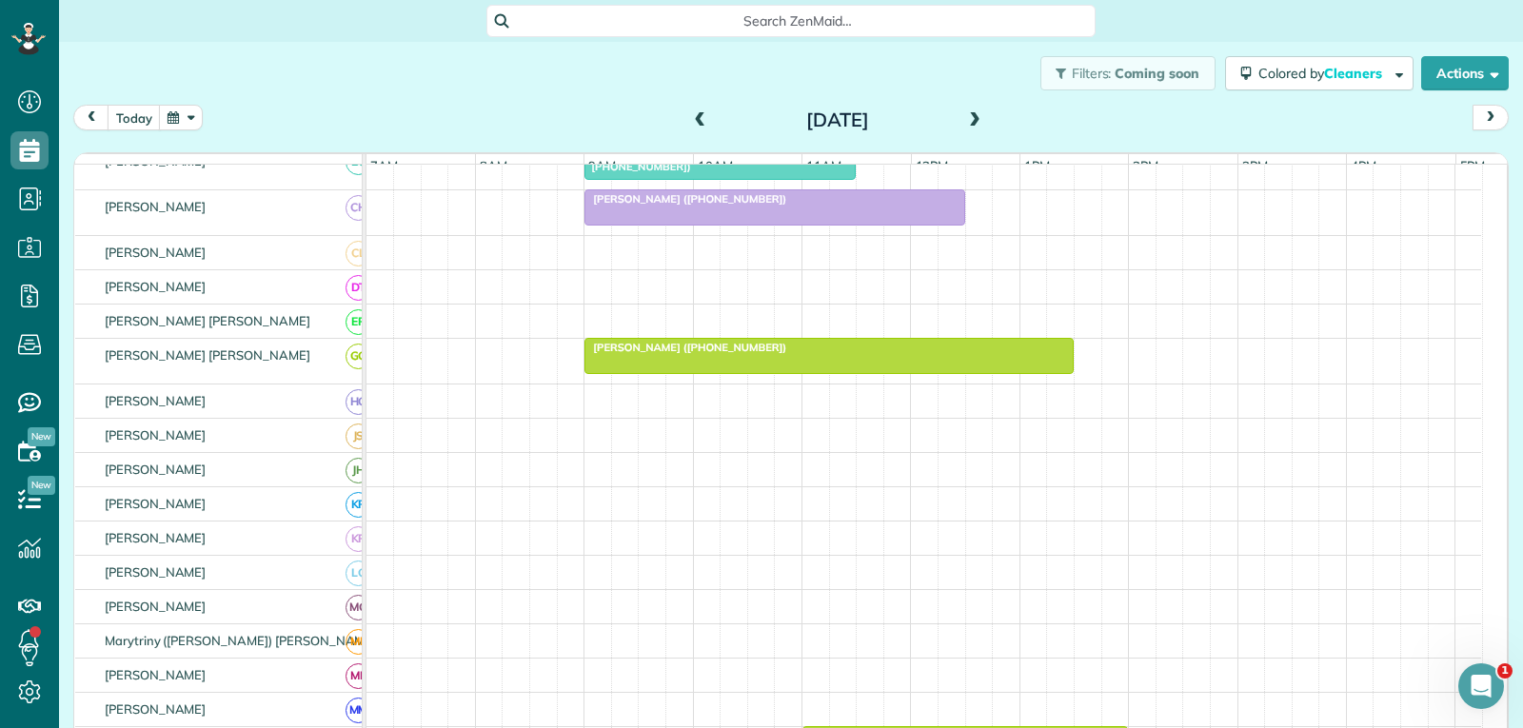
click at [964, 120] on span at bounding box center [974, 120] width 21 height 17
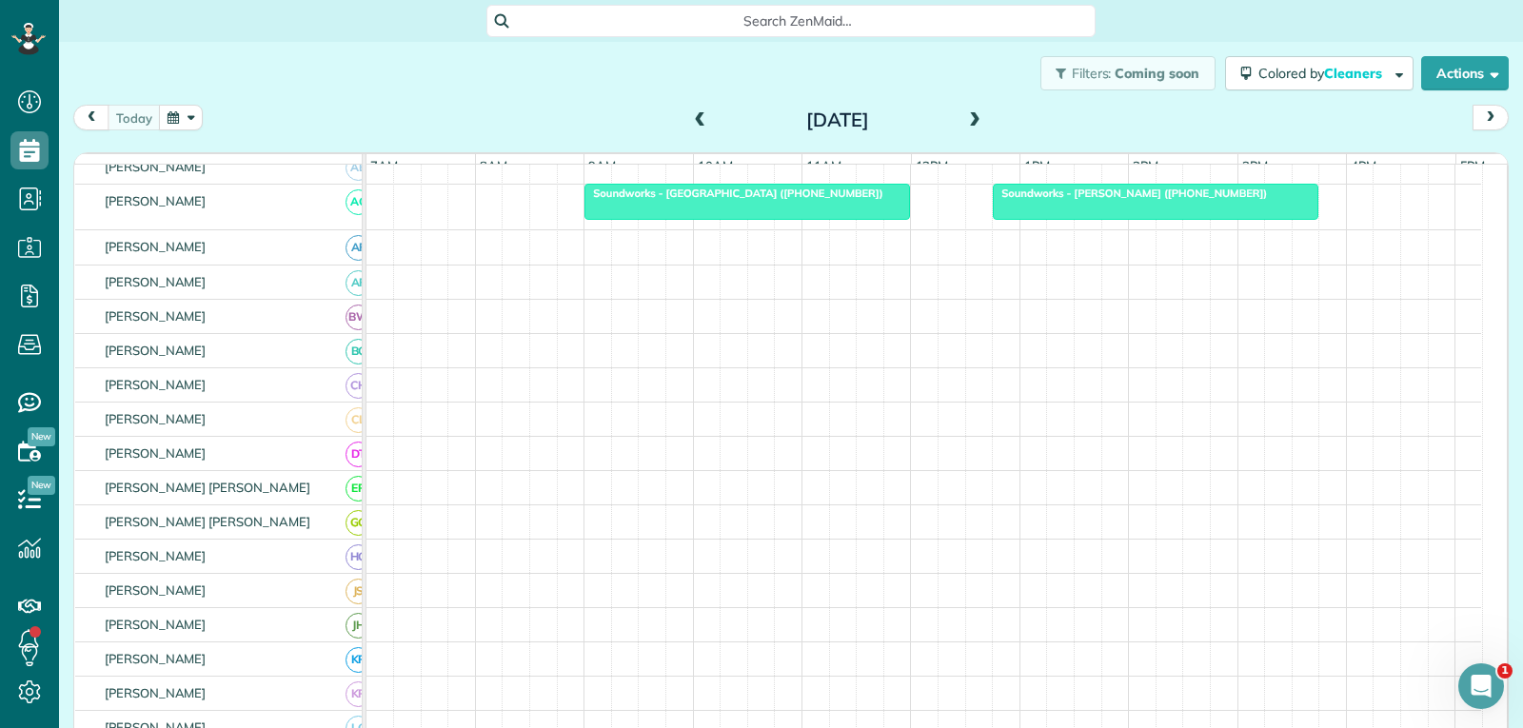
scroll to position [0, 0]
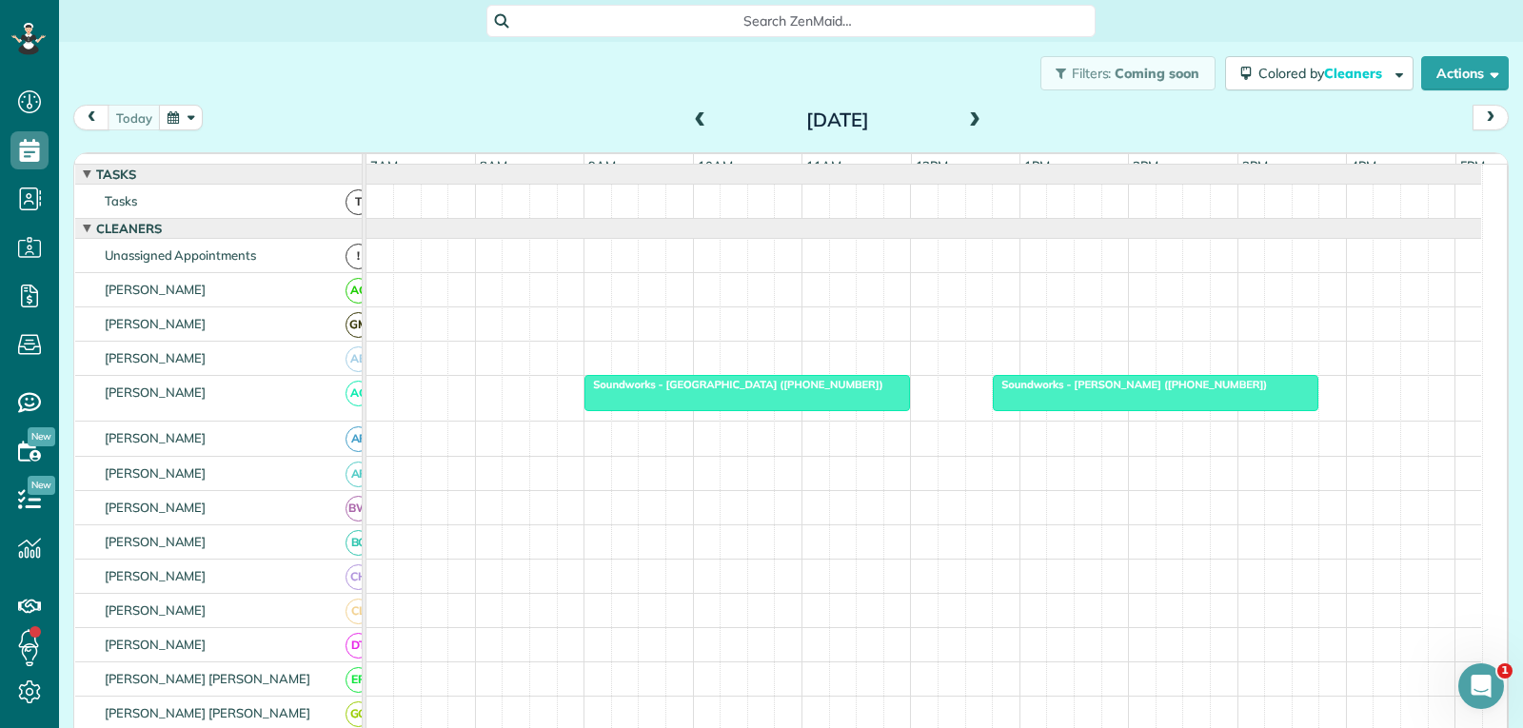
click at [840, 409] on div at bounding box center [747, 393] width 324 height 34
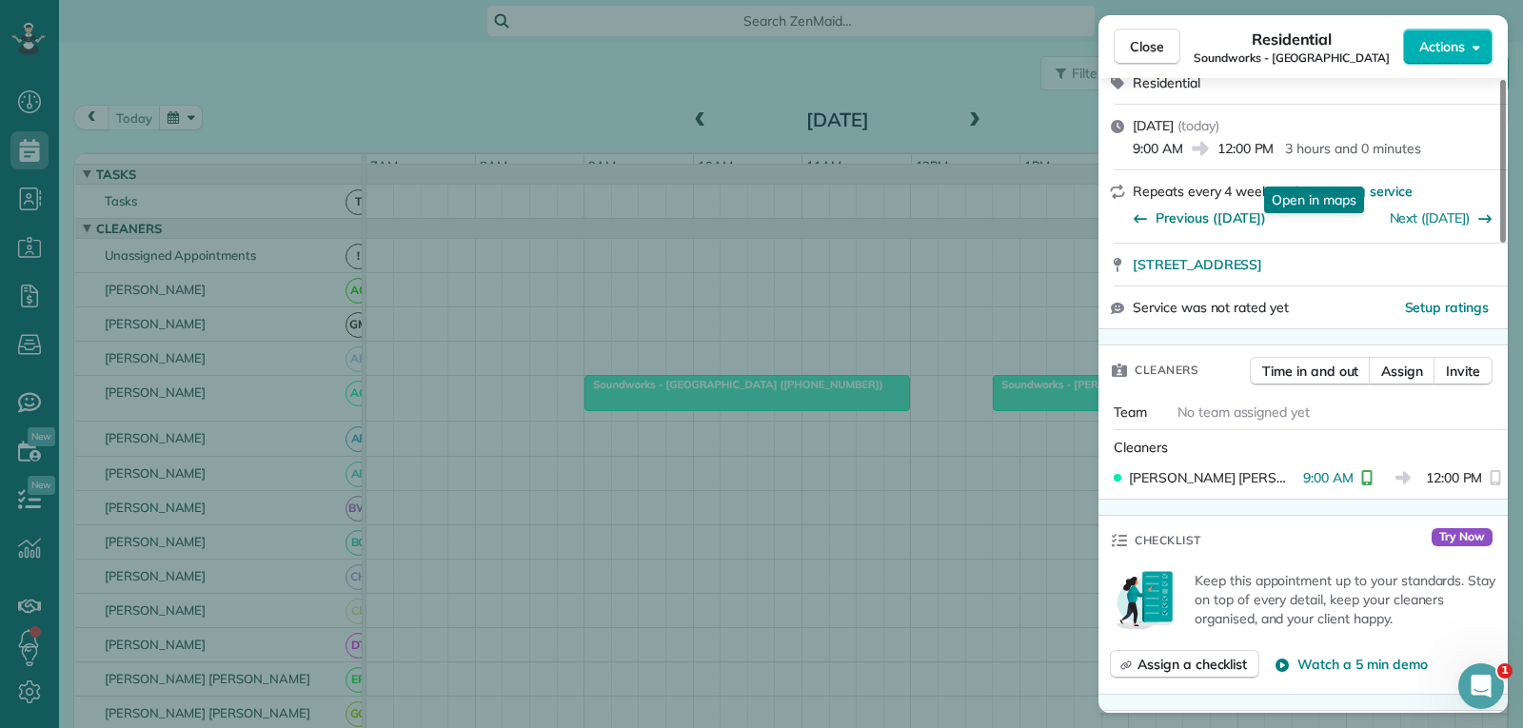
scroll to position [381, 0]
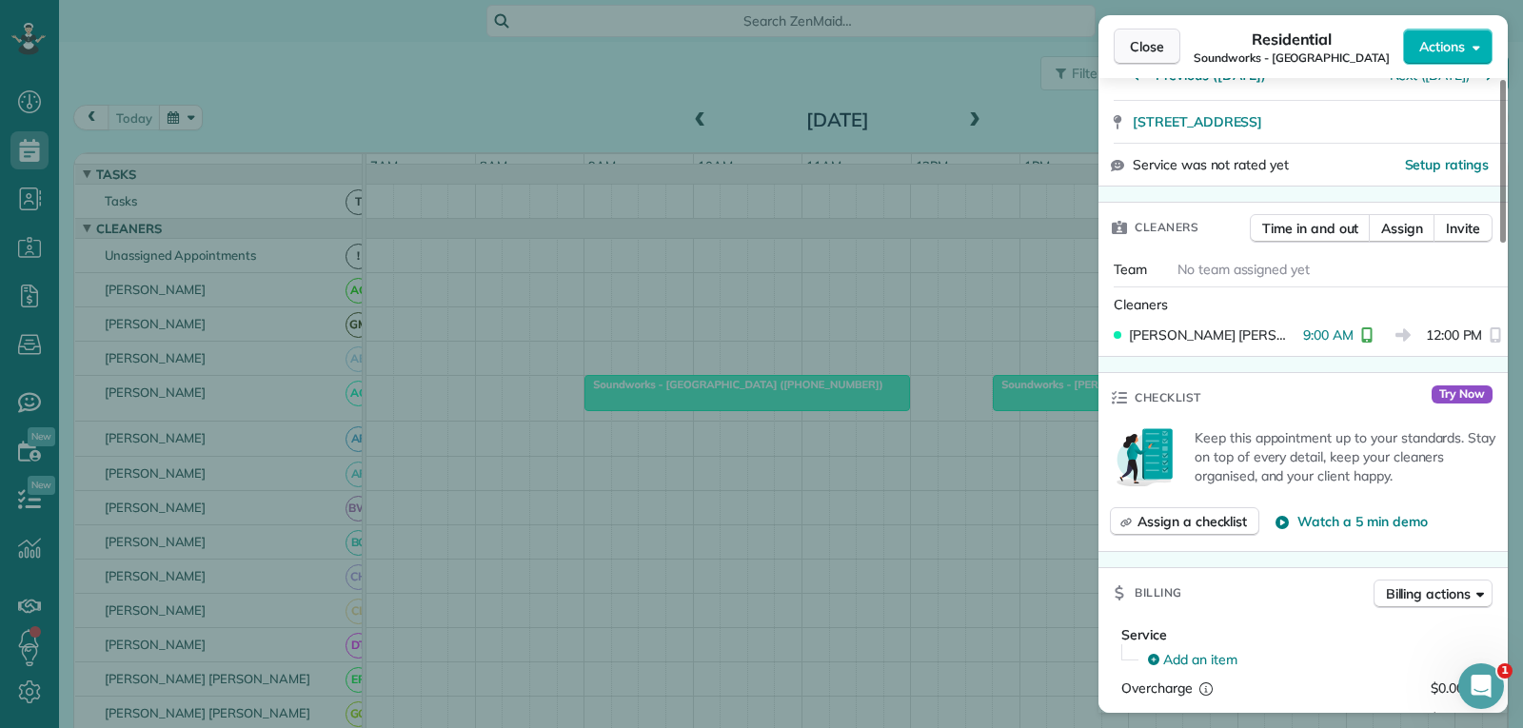
click at [1162, 46] on span "Close" at bounding box center [1147, 46] width 34 height 19
